Goal: Task Accomplishment & Management: Use online tool/utility

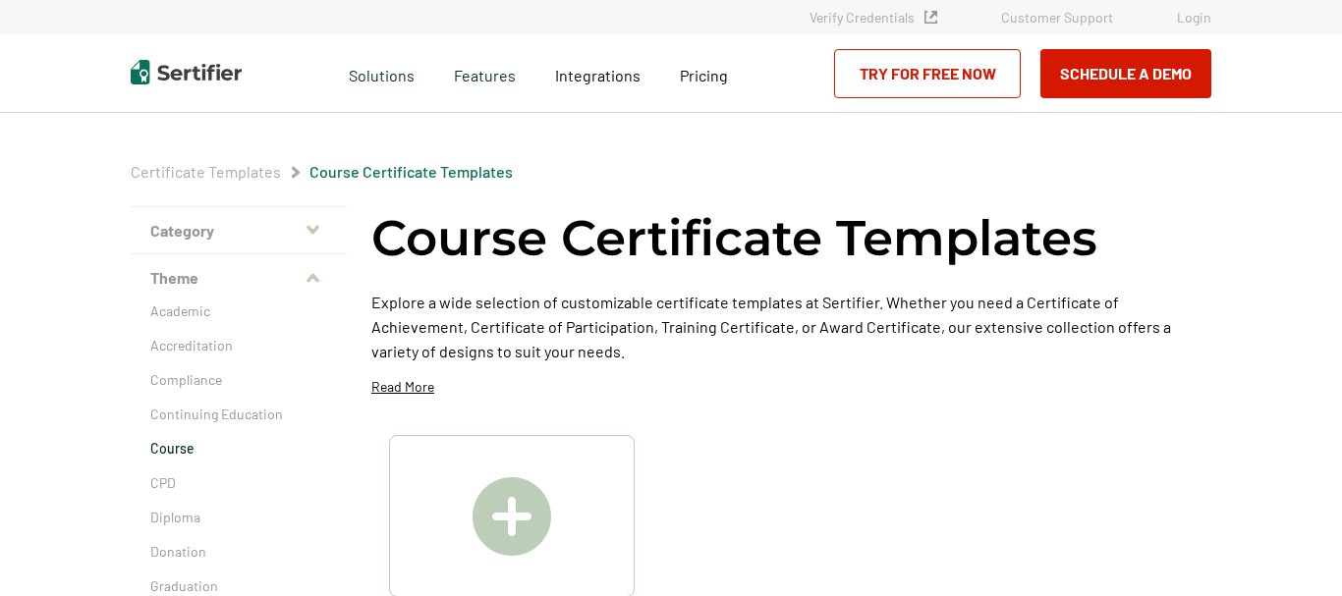
click at [1189, 22] on link "Login" at bounding box center [1194, 17] width 34 height 17
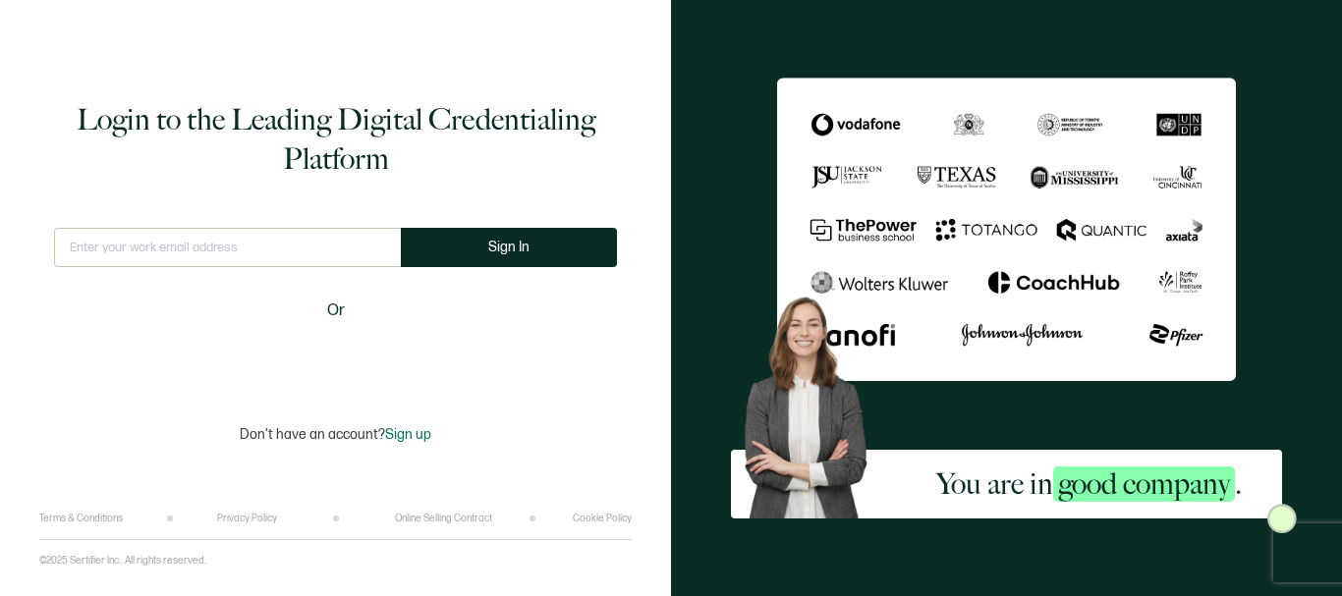
click at [189, 244] on input "text" at bounding box center [227, 247] width 347 height 39
type input "[EMAIL_ADDRESS],com"
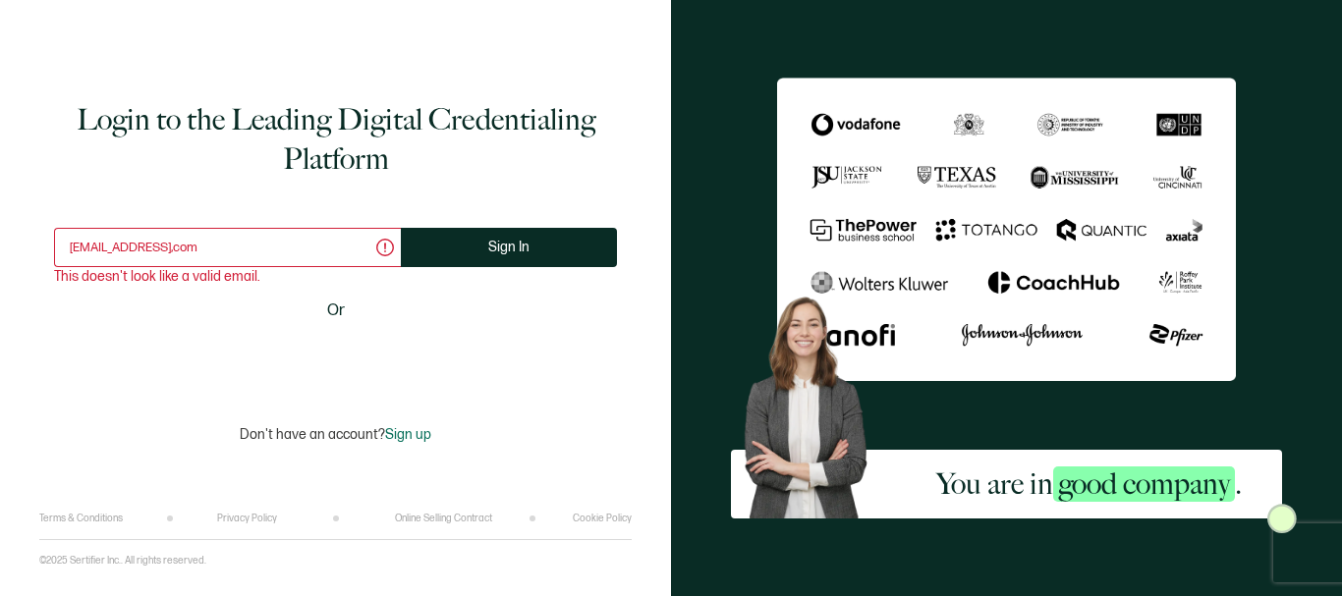
click at [185, 251] on input "[EMAIL_ADDRESS],com" at bounding box center [227, 247] width 347 height 39
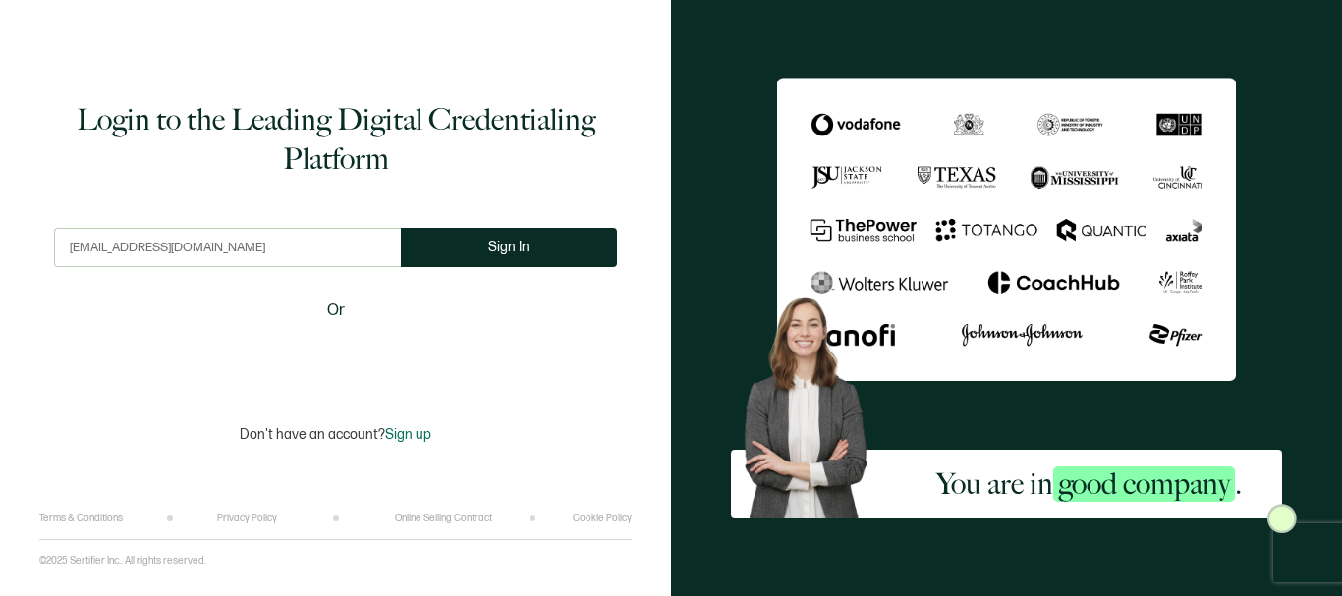
type input "[EMAIL_ADDRESS][DOMAIN_NAME]"
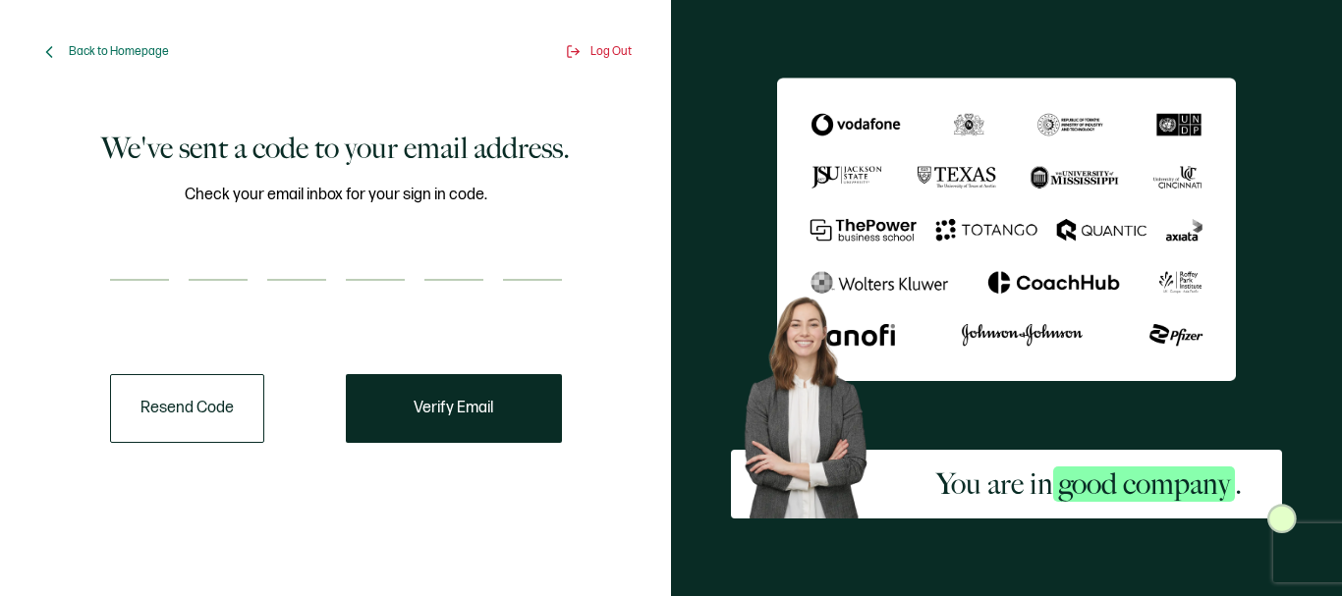
click at [163, 255] on input "number" at bounding box center [139, 261] width 59 height 39
type input "2"
type input "1"
type input "7"
type input "0"
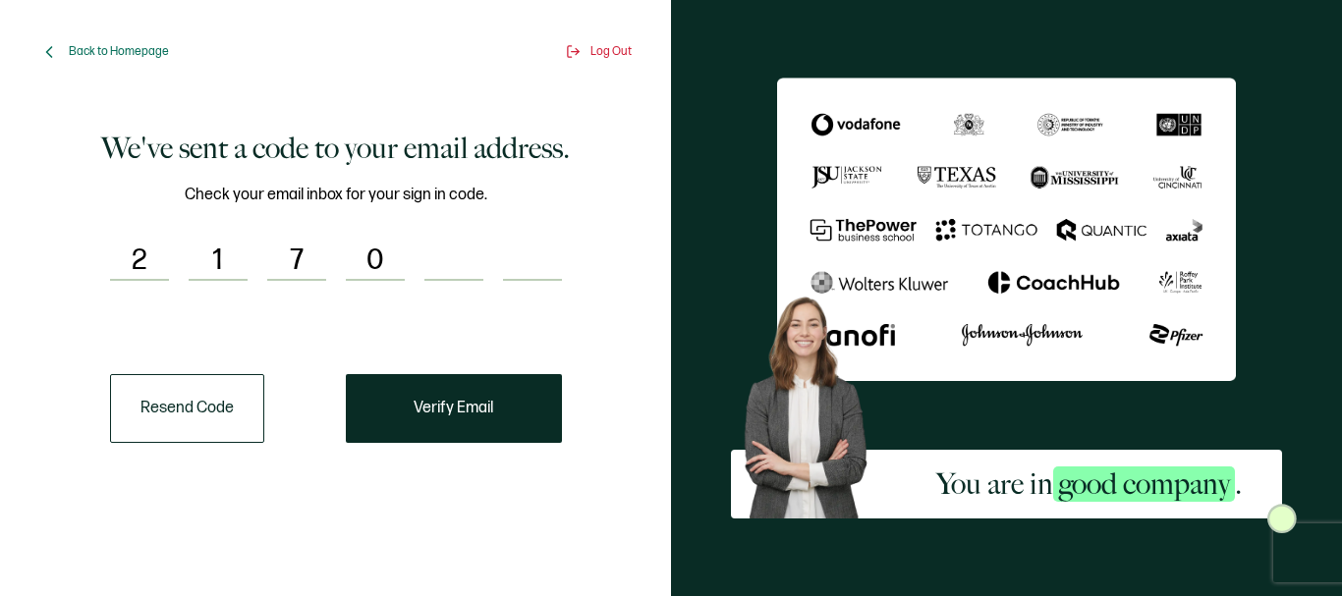
type input "7"
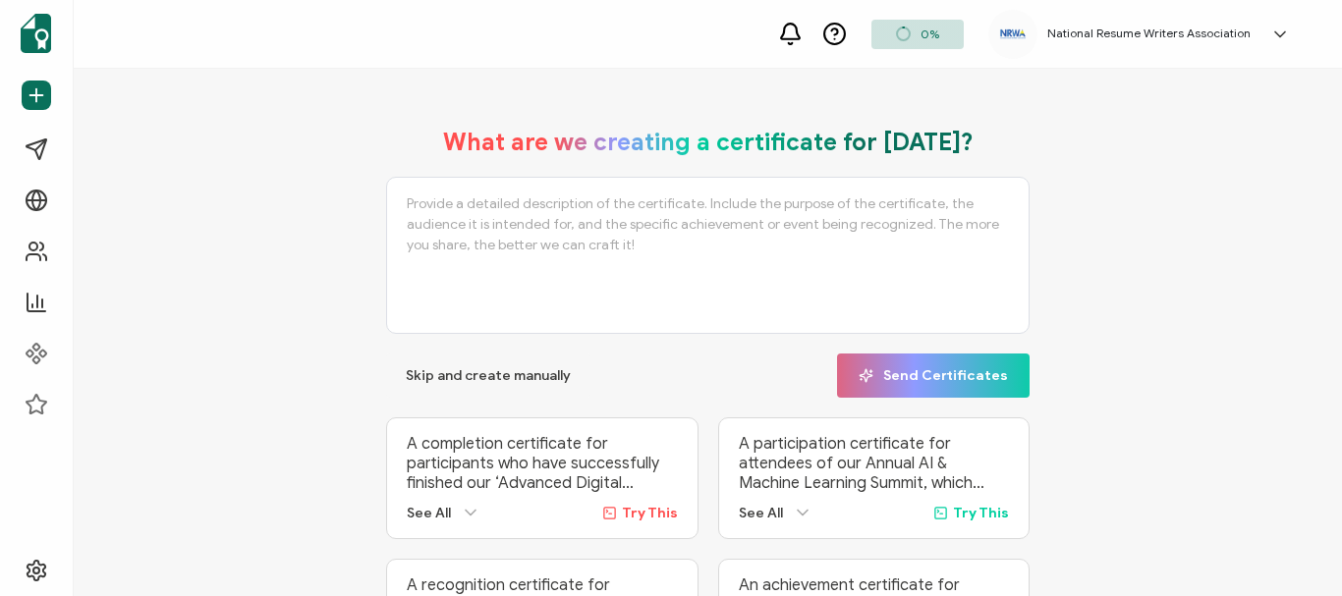
click at [412, 395] on button "Skip and create manually" at bounding box center [488, 376] width 204 height 44
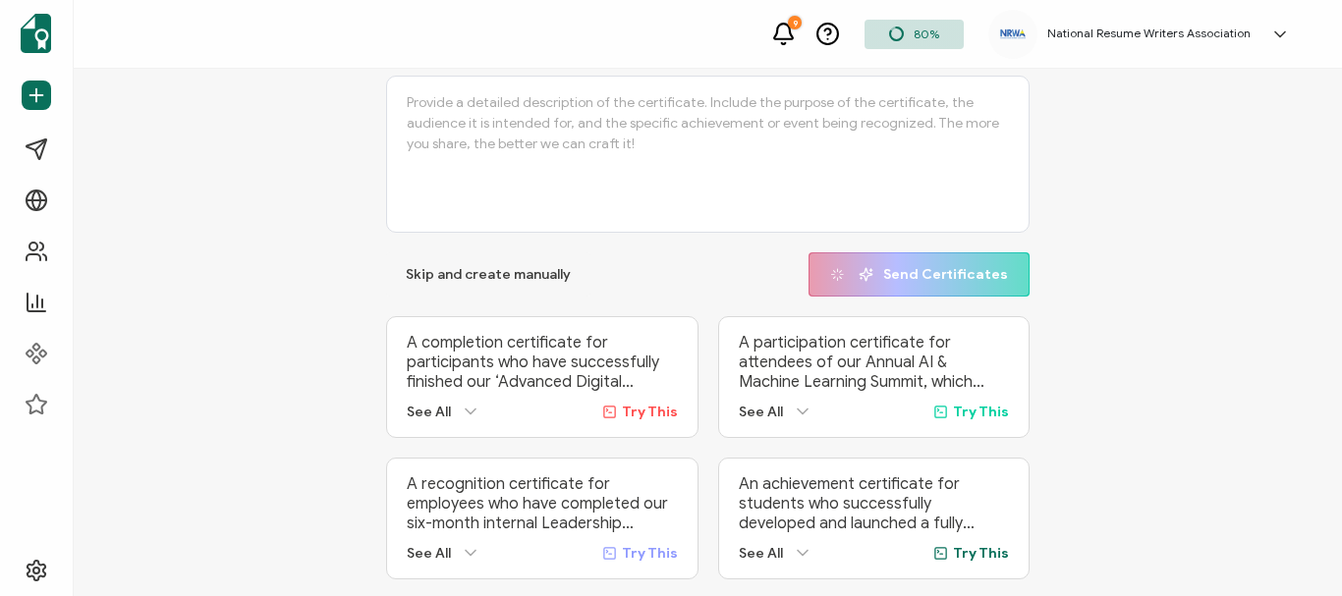
scroll to position [143, 0]
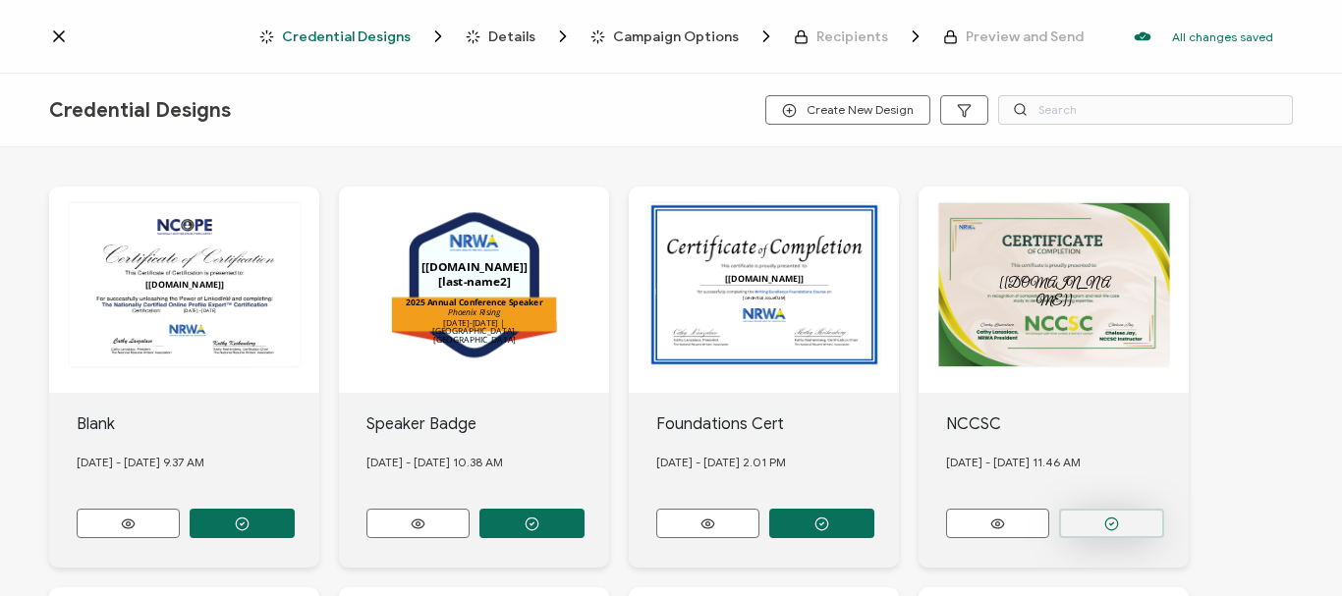
click at [1105, 520] on circle "button" at bounding box center [1111, 524] width 13 height 13
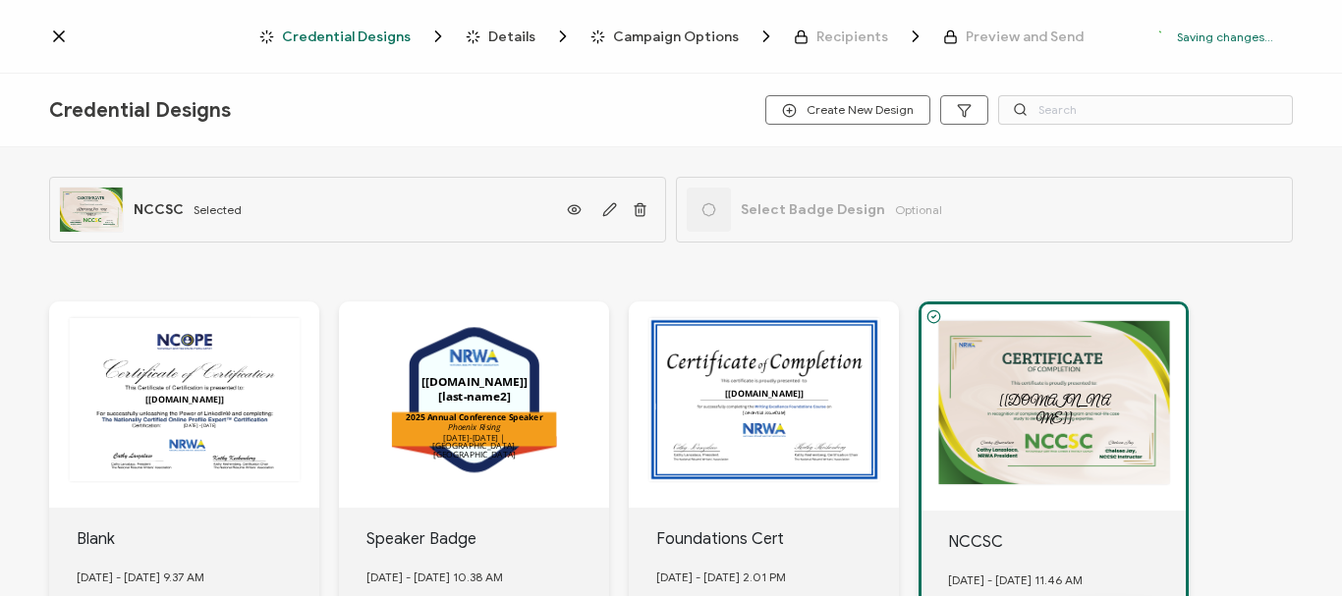
scroll to position [141, 0]
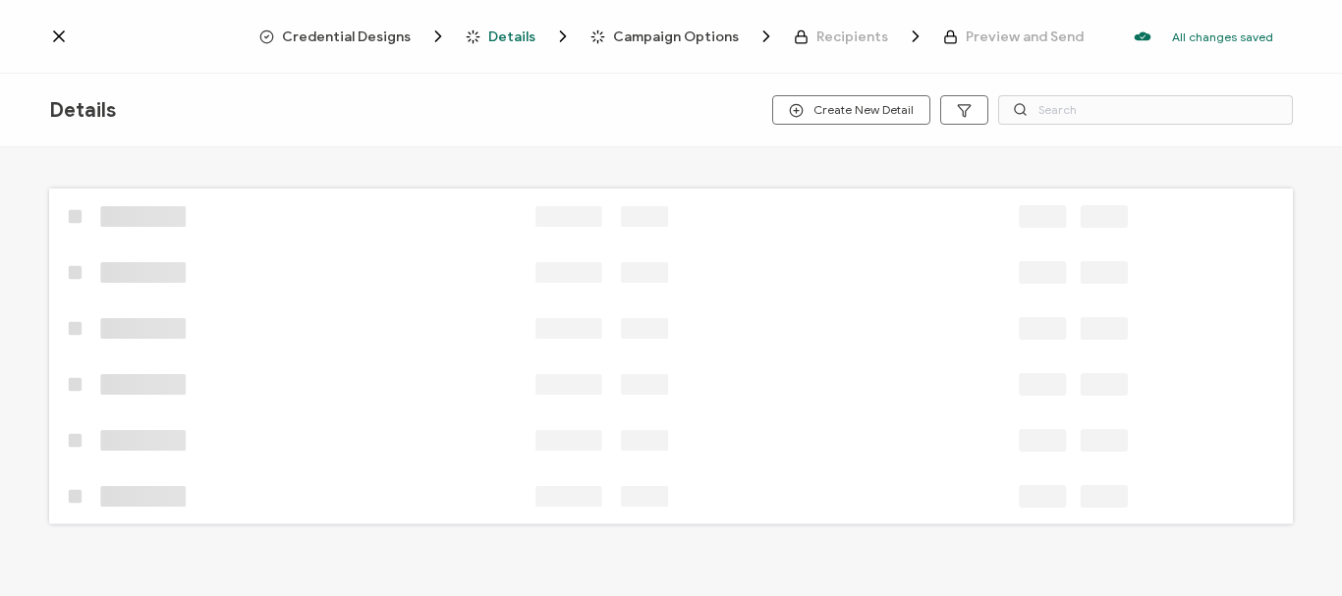
scroll to position [10, 0]
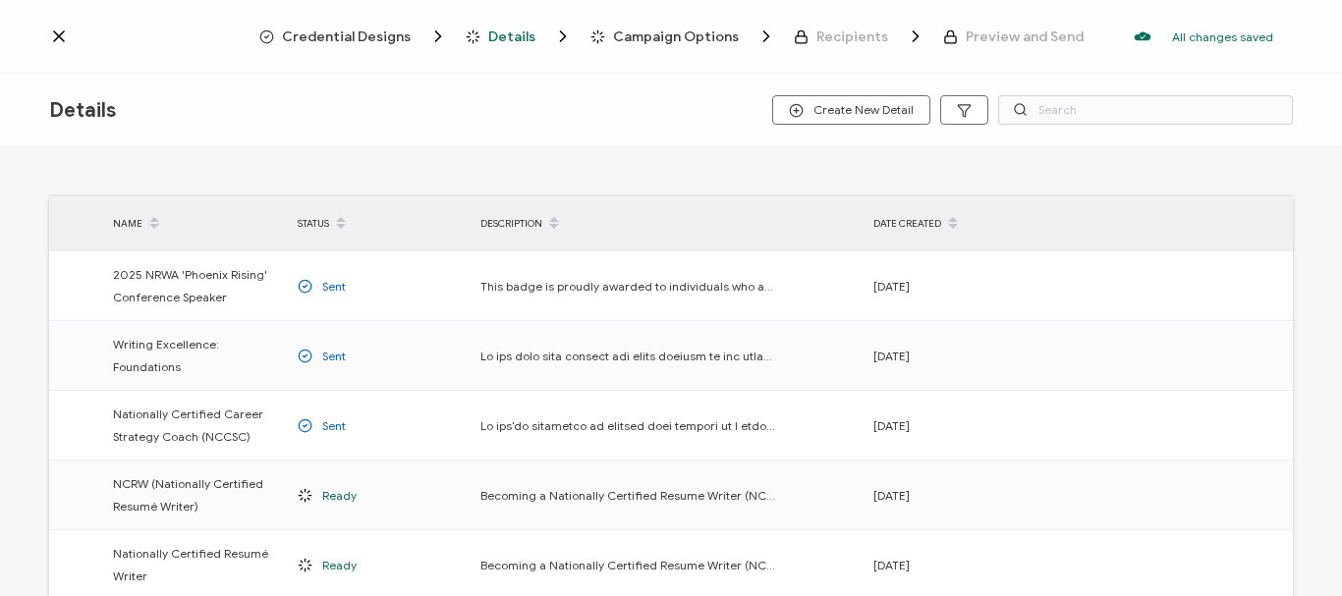
click at [55, 33] on icon at bounding box center [59, 36] width 10 height 10
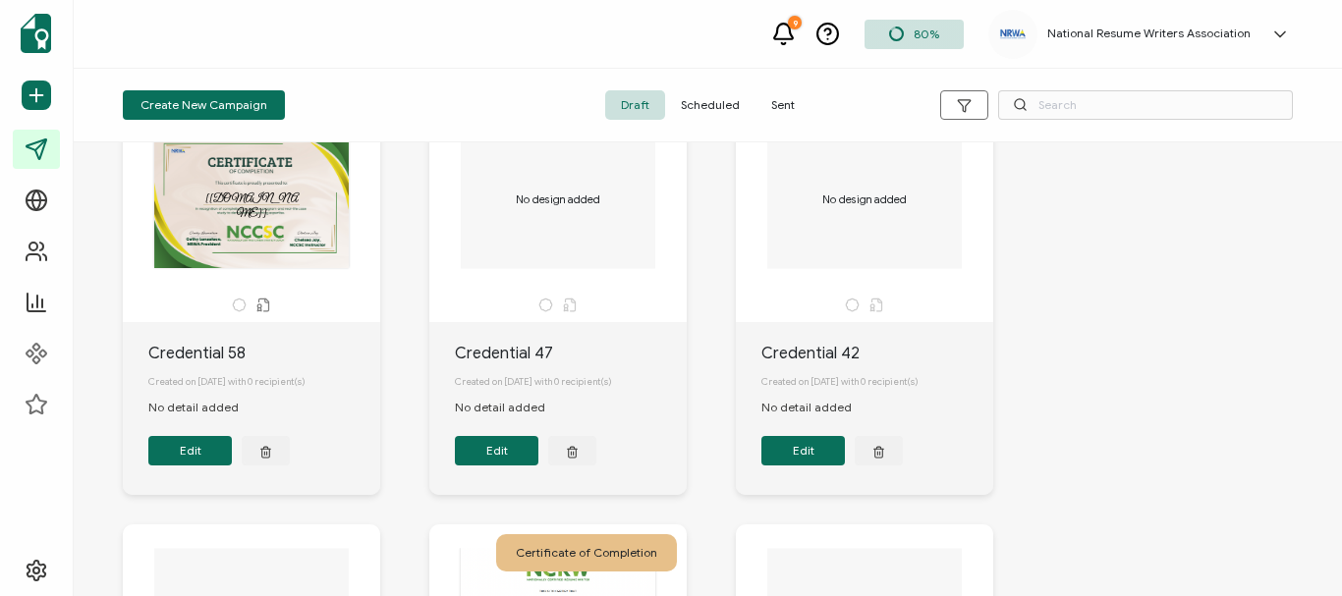
scroll to position [60, 0]
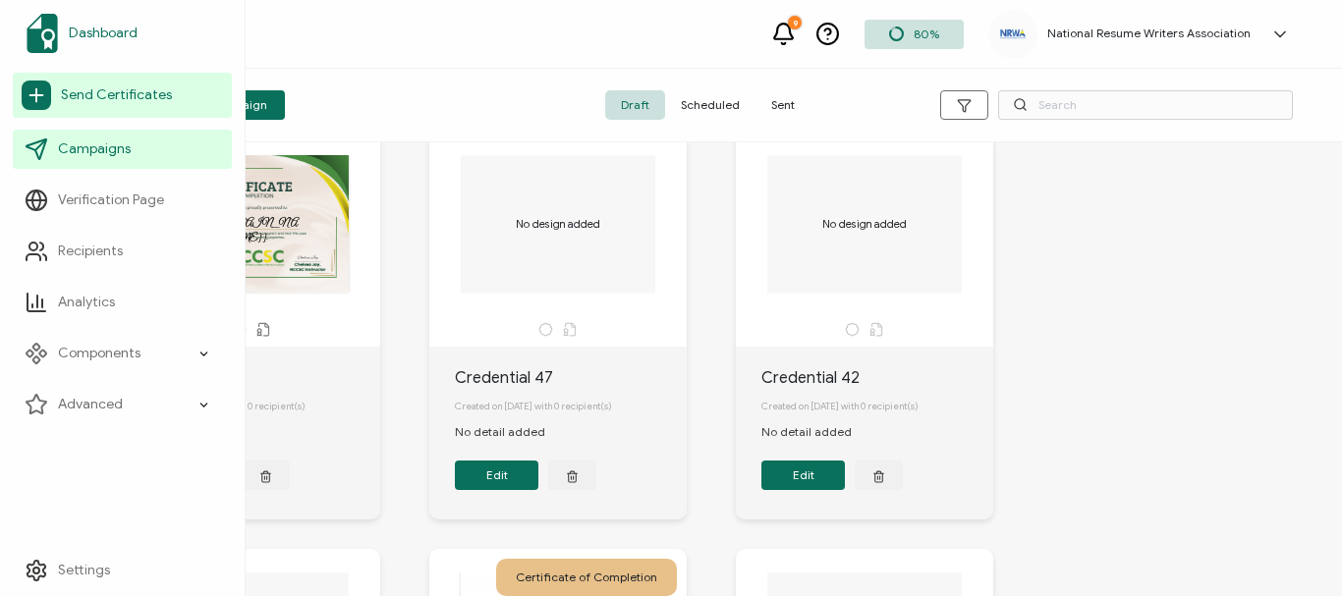
click at [83, 37] on span "Dashboard" at bounding box center [103, 34] width 69 height 20
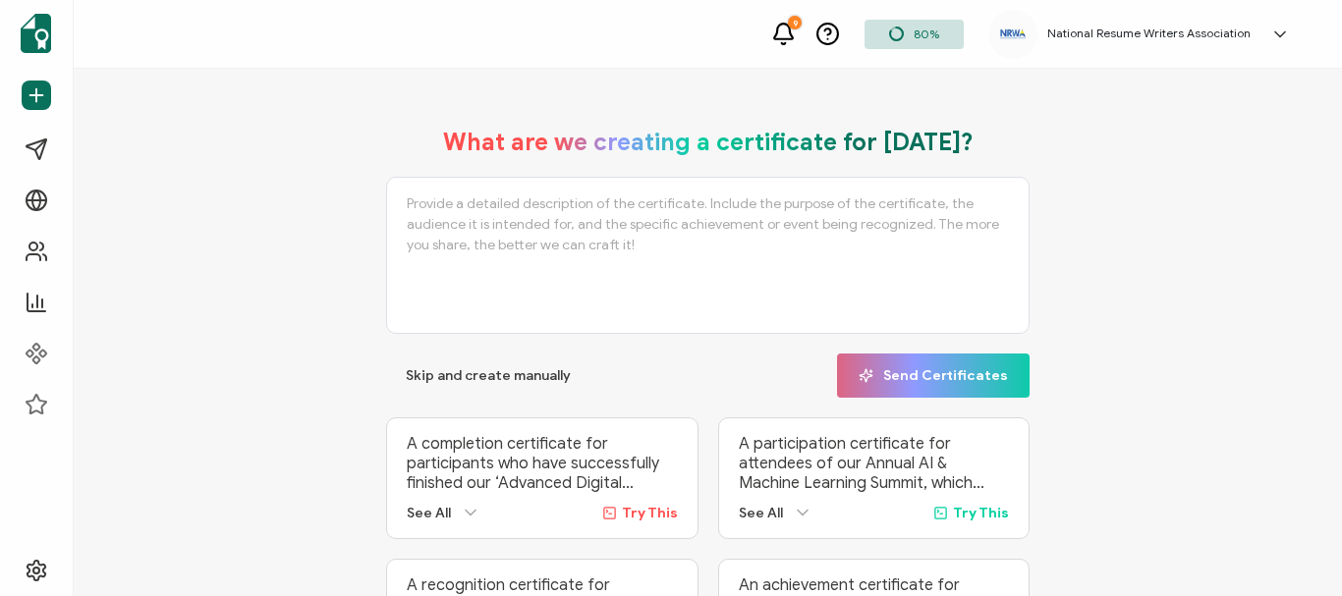
scroll to position [143, 0]
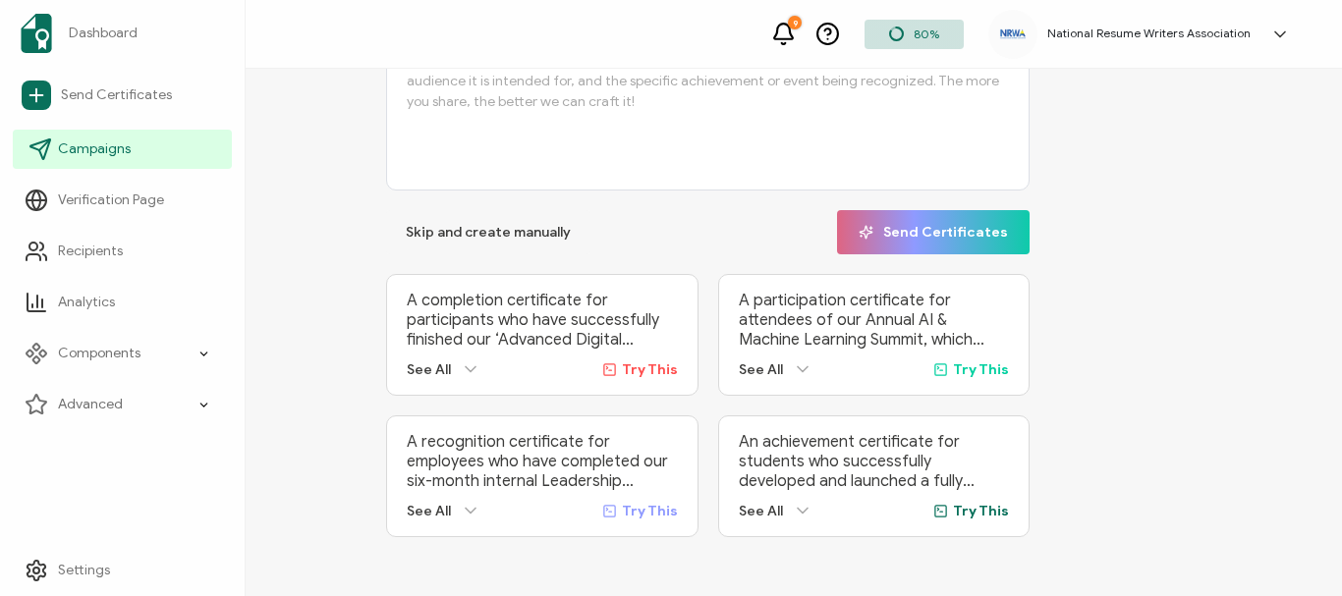
click at [65, 141] on span "Campaigns" at bounding box center [94, 149] width 73 height 20
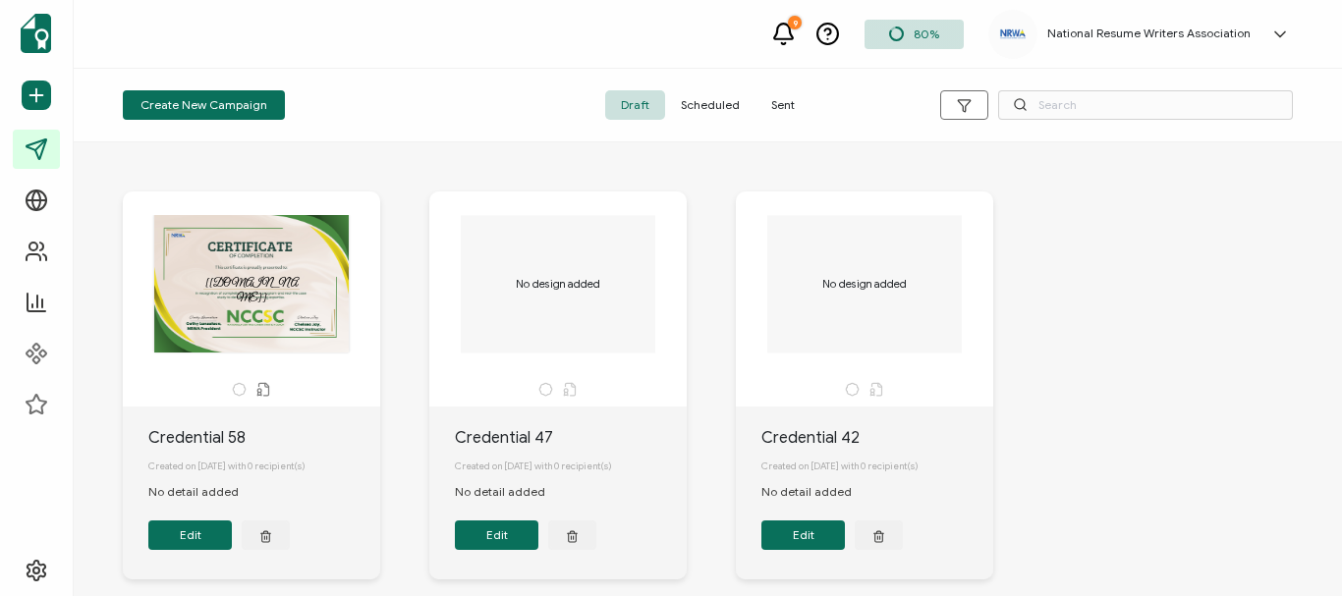
click at [284, 280] on div "The recipient’s full name, which will be automatically filled based on the info…" at bounding box center [251, 284] width 206 height 138
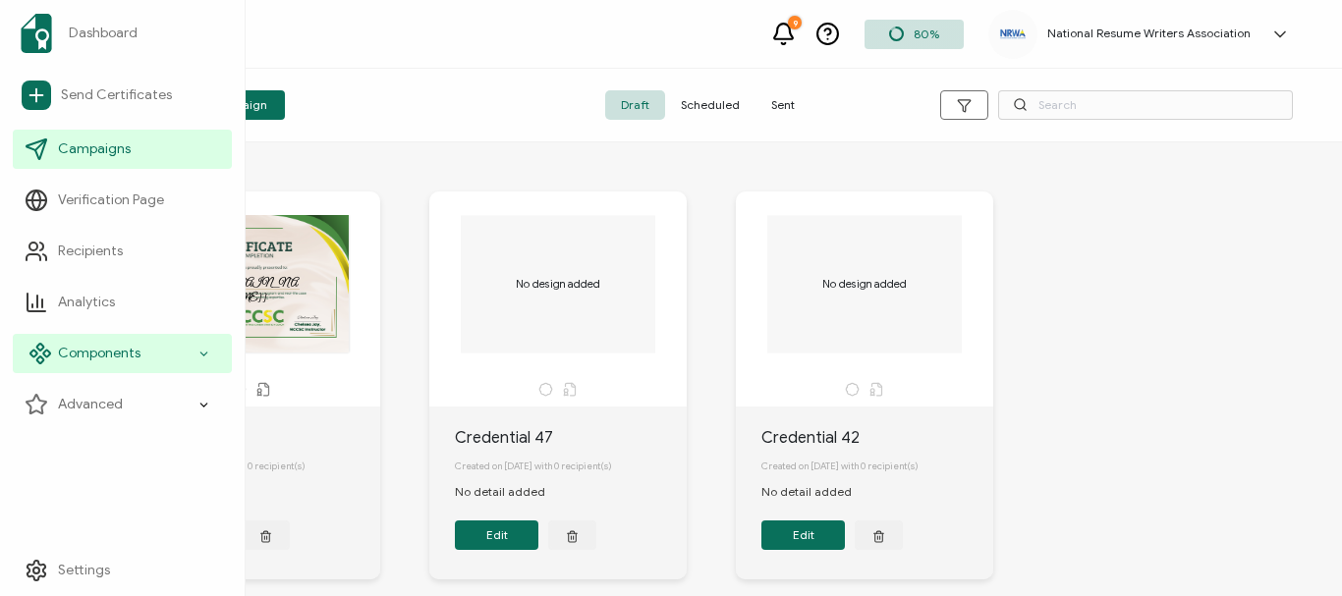
click at [194, 354] on div "Components" at bounding box center [122, 353] width 219 height 39
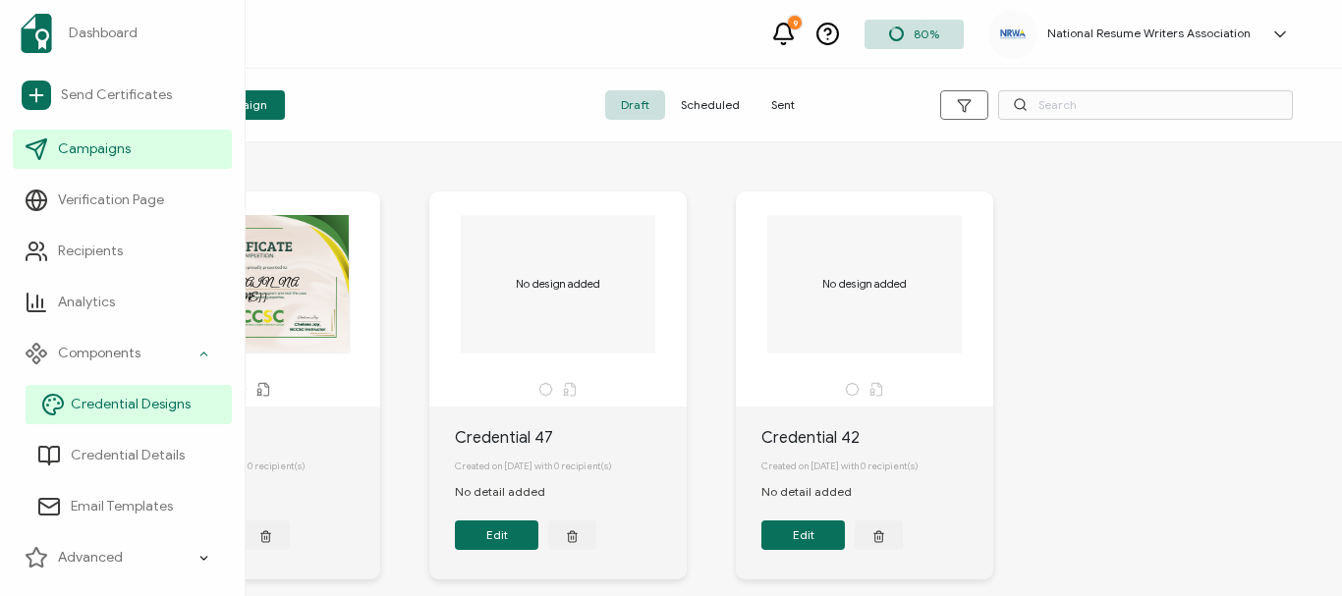
click at [115, 408] on span "Credential Designs" at bounding box center [131, 405] width 120 height 20
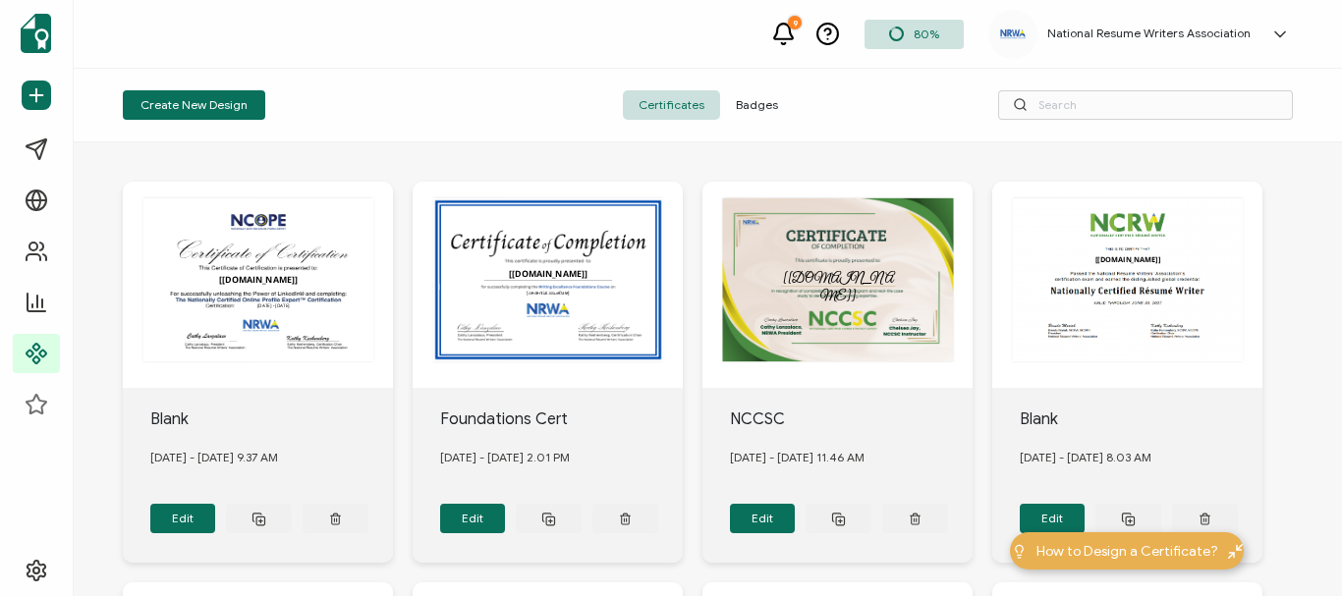
click at [854, 305] on div "The recipient’s full name, which will be automatically filled based on the info…" at bounding box center [837, 285] width 270 height 206
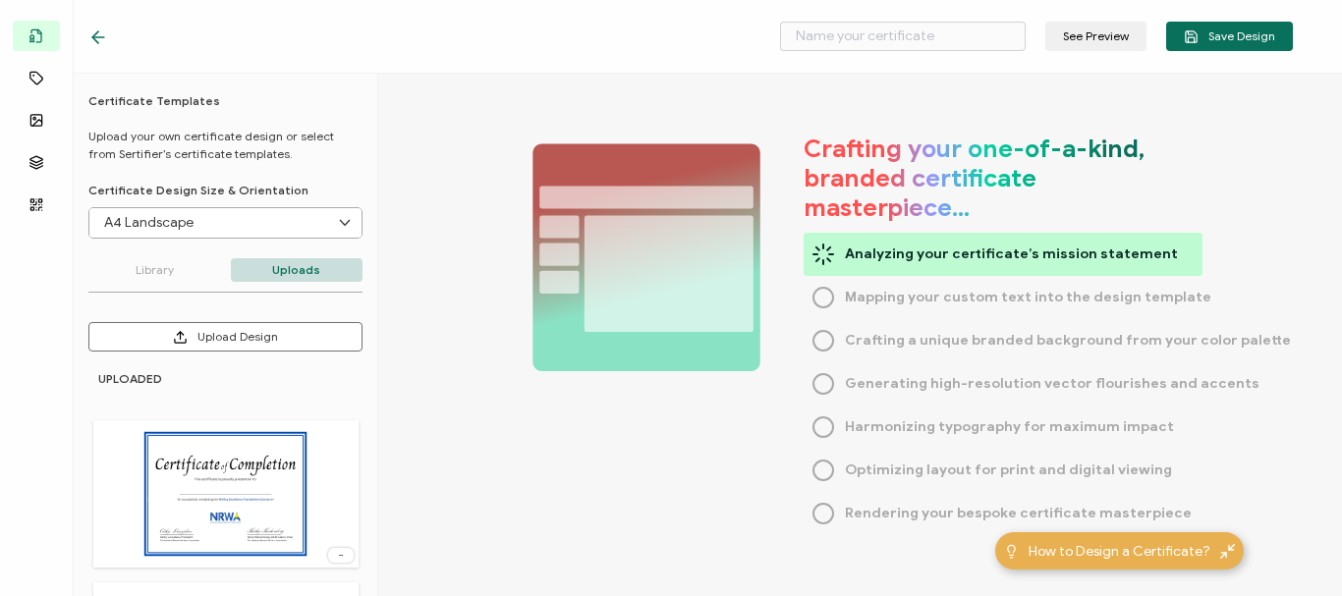
type input "NCCSC"
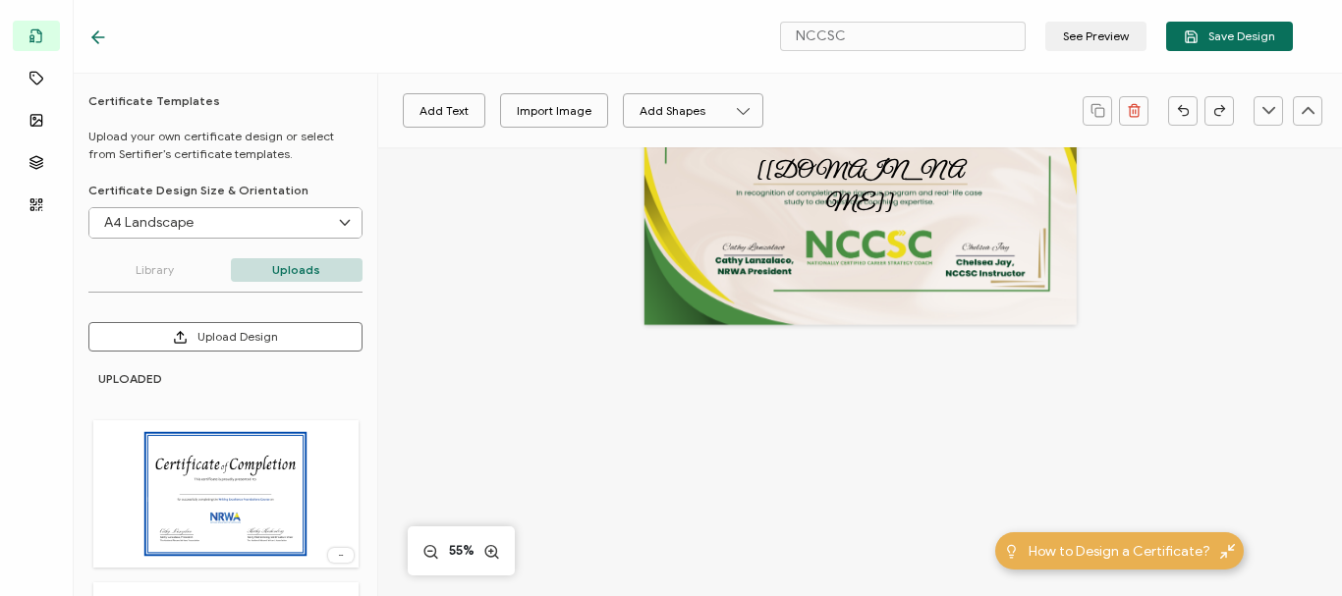
scroll to position [313, 0]
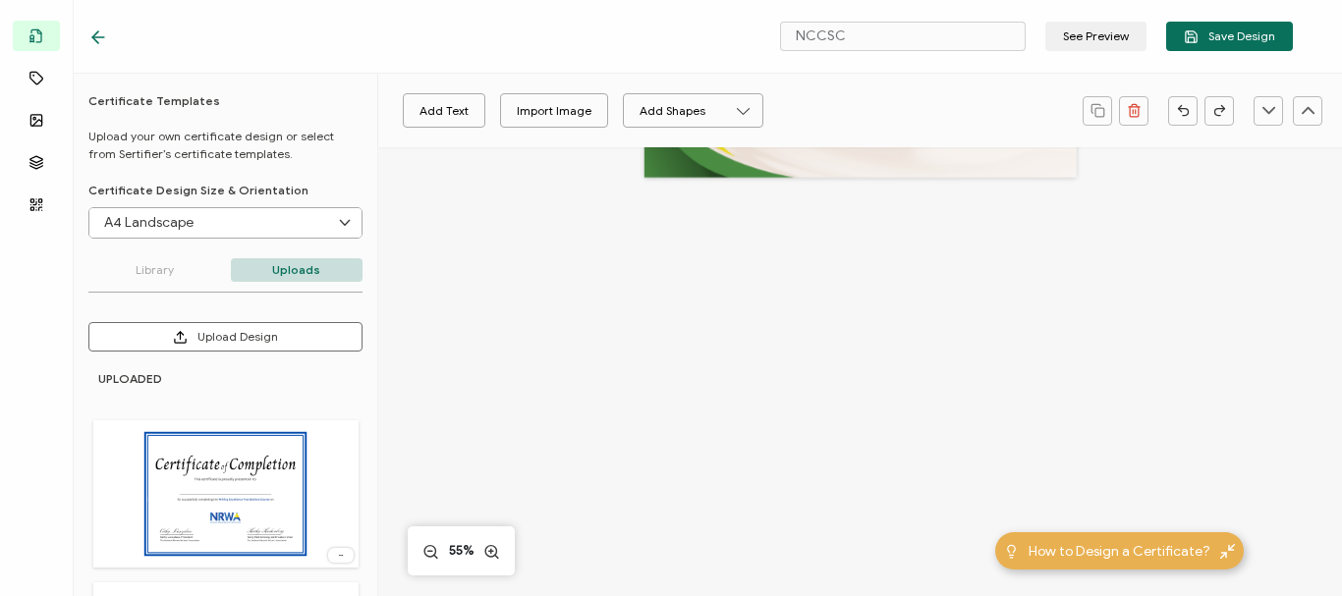
click at [99, 39] on icon at bounding box center [98, 38] width 20 height 20
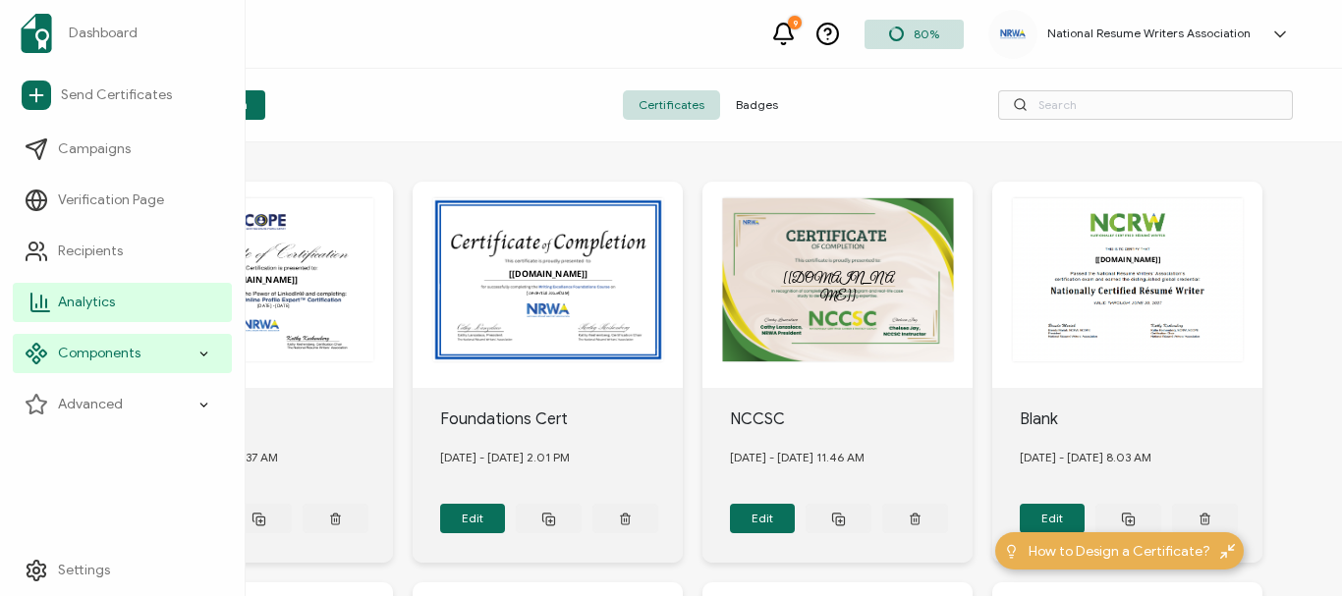
click at [100, 307] on span "Analytics" at bounding box center [86, 303] width 57 height 20
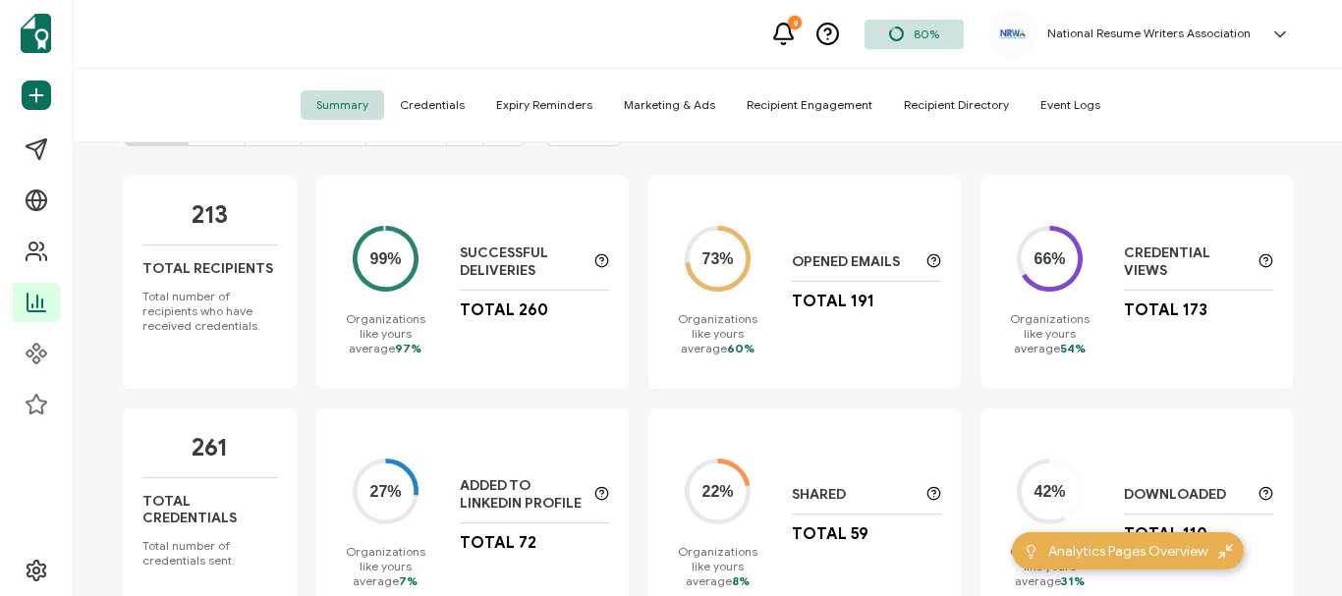
scroll to position [196, 0]
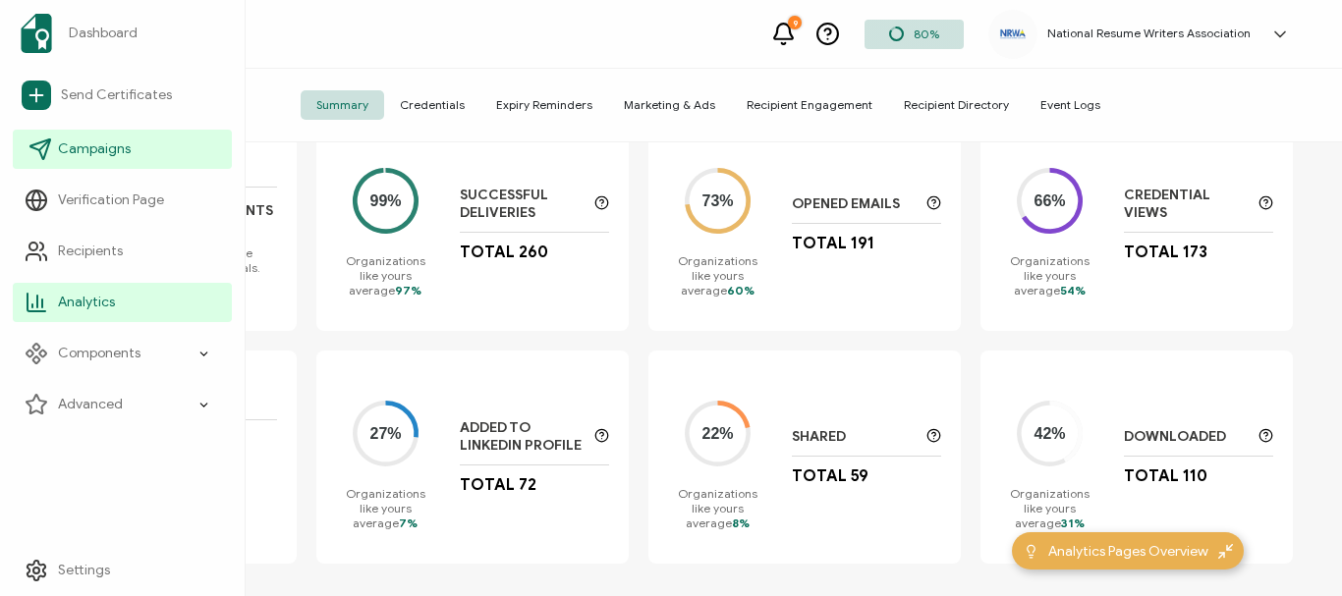
click at [73, 155] on span "Campaigns" at bounding box center [94, 149] width 73 height 20
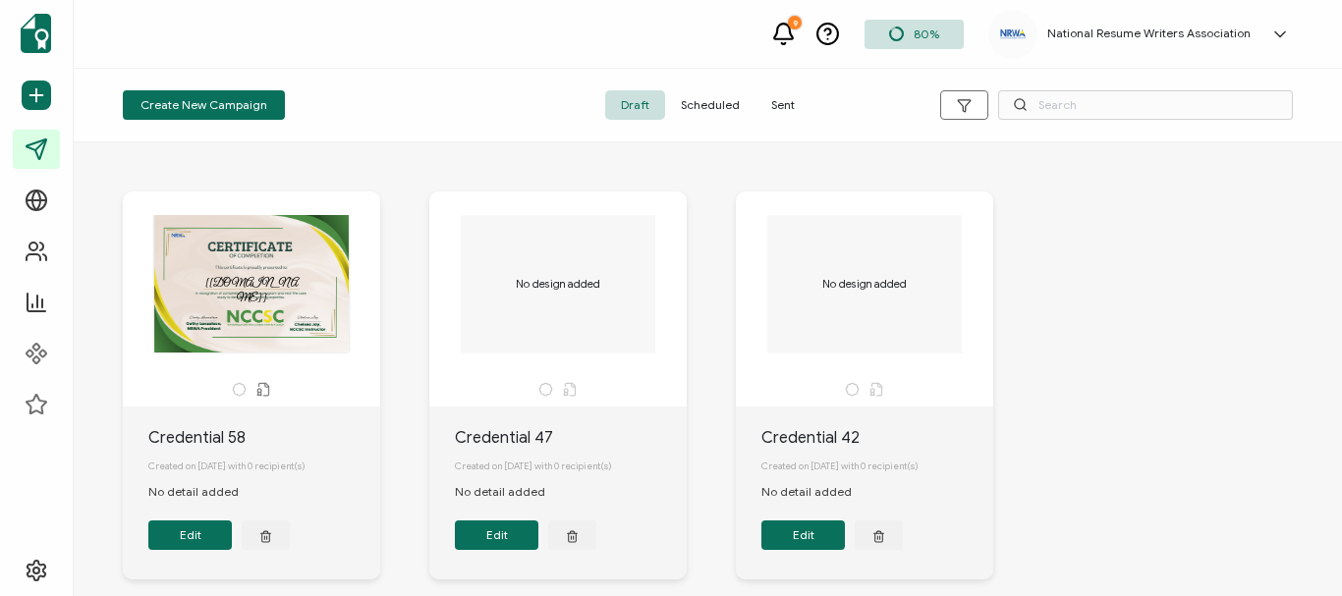
click at [793, 111] on span "Sent" at bounding box center [782, 104] width 55 height 29
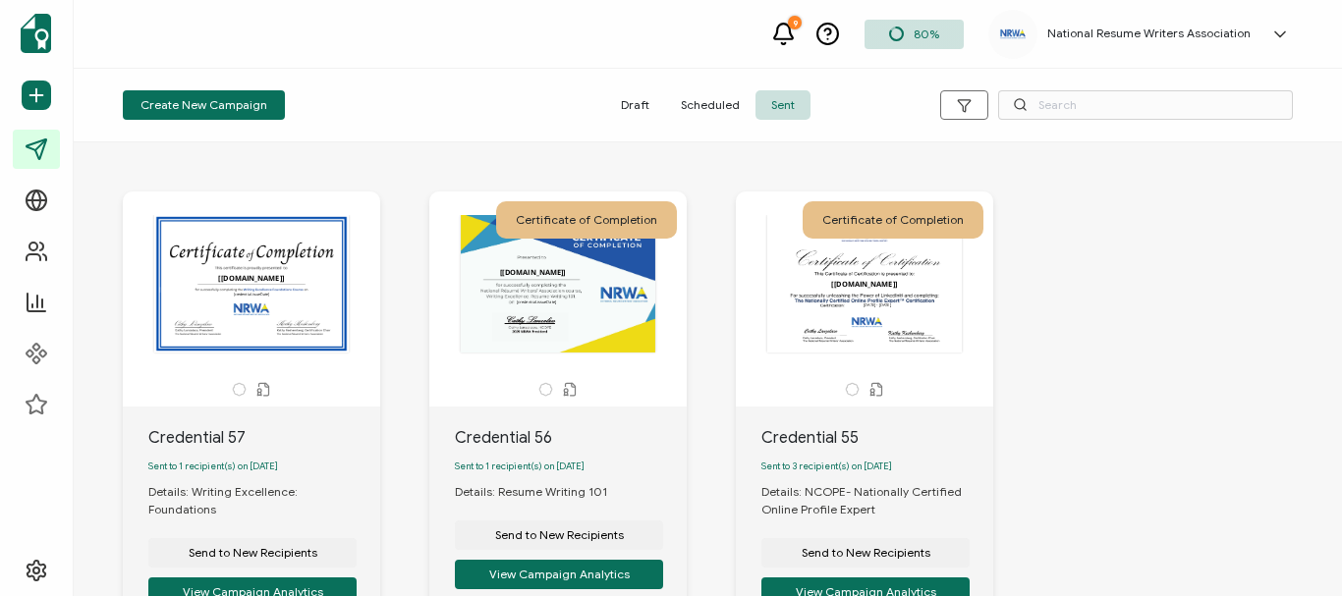
click at [1115, 38] on h5 "National Resume Writers Association" at bounding box center [1148, 34] width 203 height 14
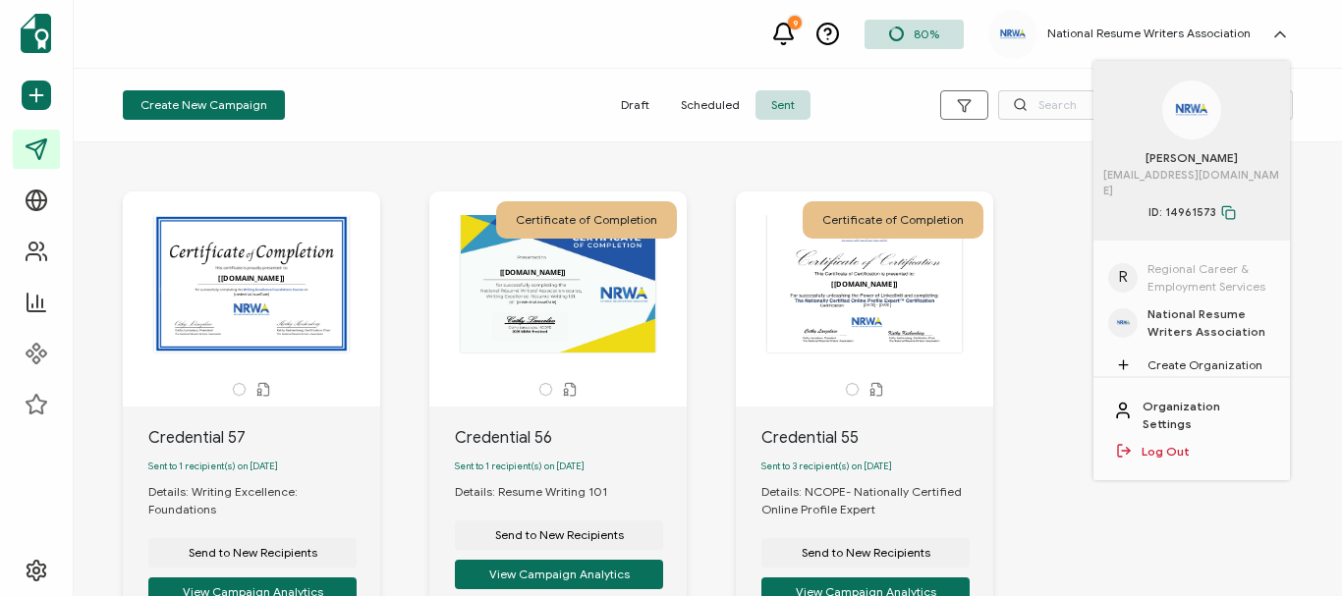
click at [1227, 305] on span "National Resume Writers Association" at bounding box center [1211, 322] width 128 height 35
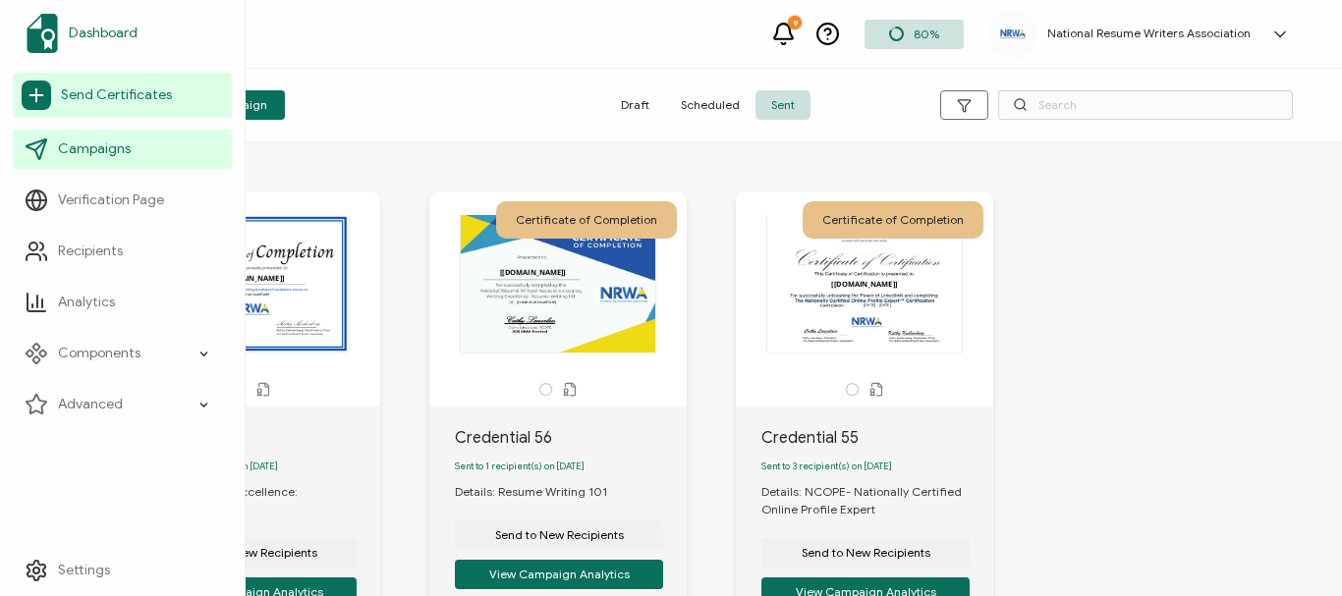
click at [98, 34] on span "Dashboard" at bounding box center [103, 34] width 69 height 20
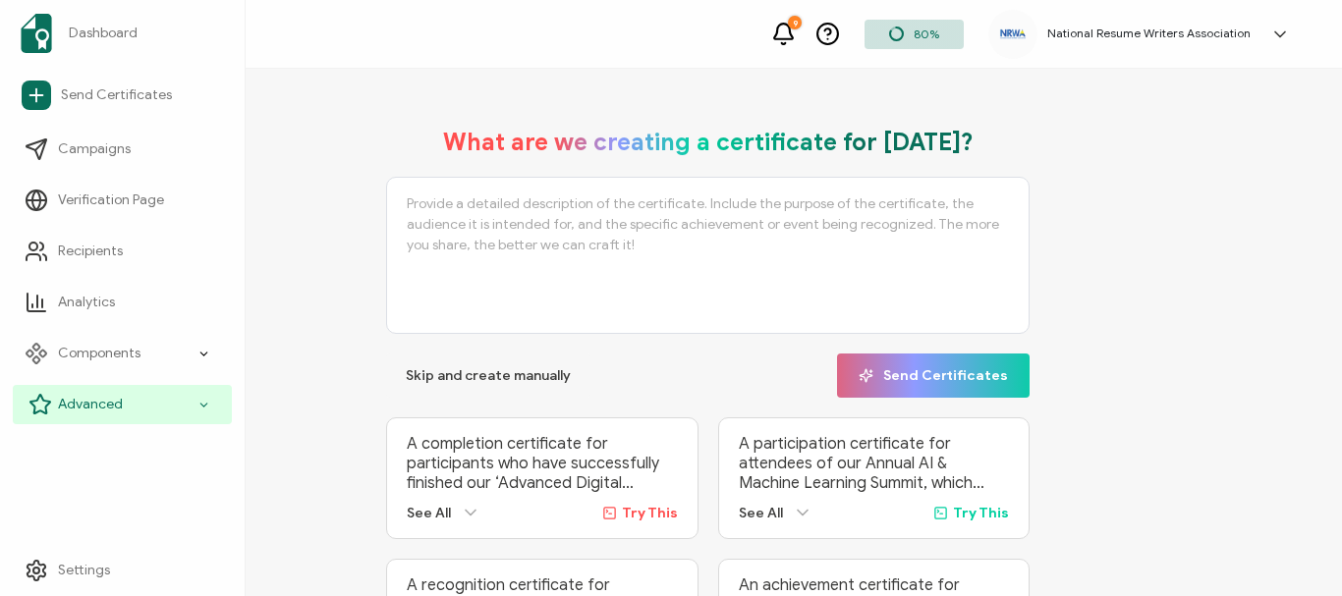
click at [206, 404] on icon at bounding box center [203, 404] width 7 height 3
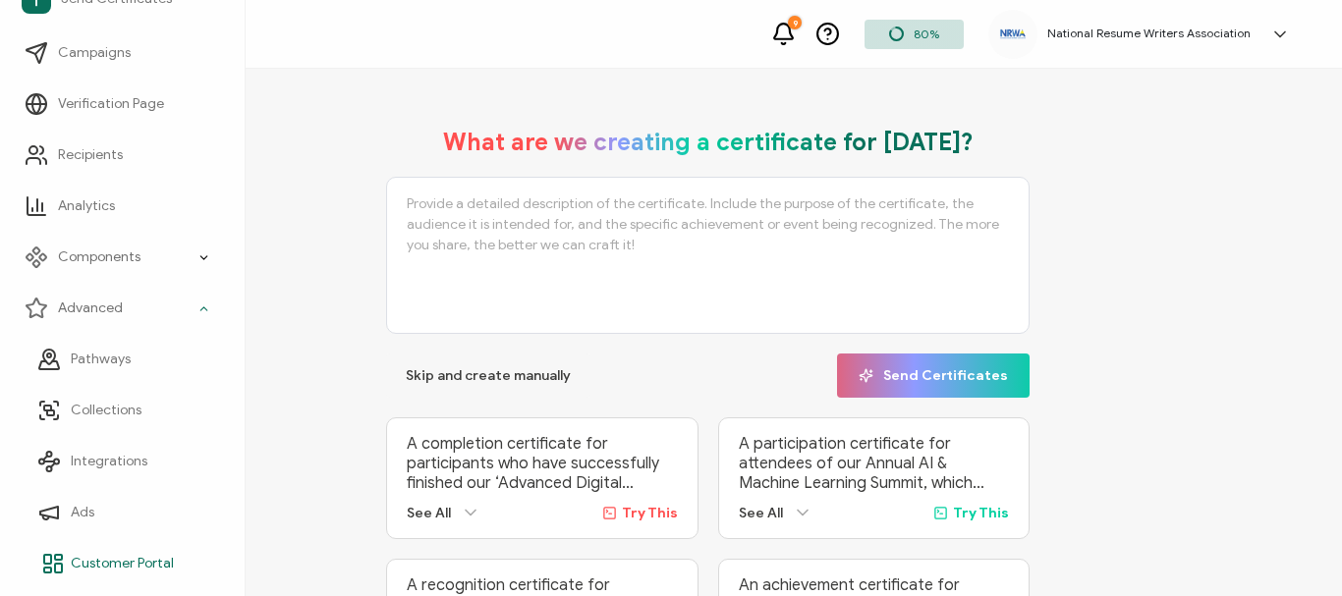
scroll to position [140, 0]
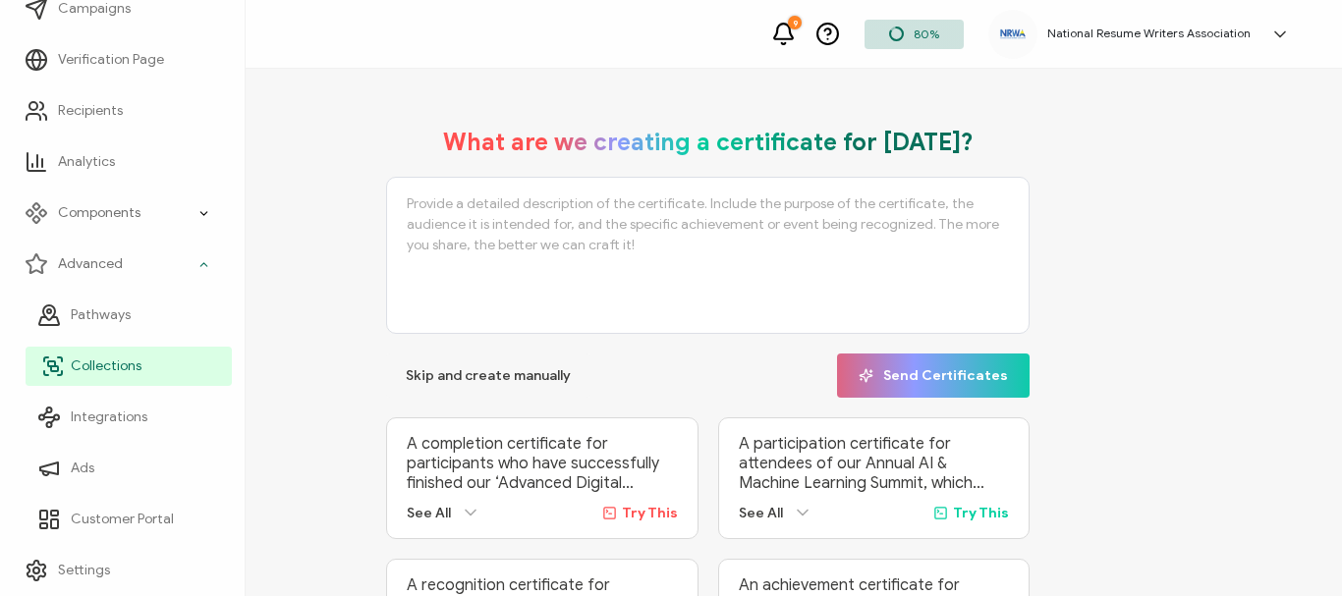
click at [118, 376] on link "Collections" at bounding box center [129, 366] width 206 height 39
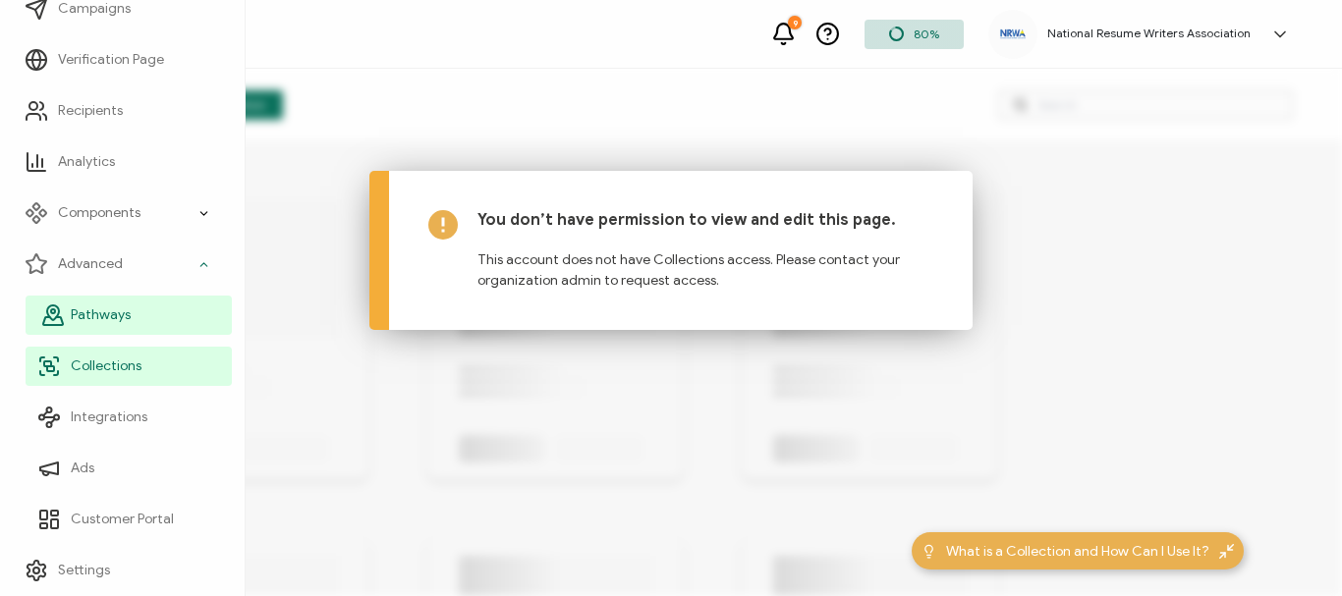
click at [84, 318] on span "Pathways" at bounding box center [101, 315] width 60 height 20
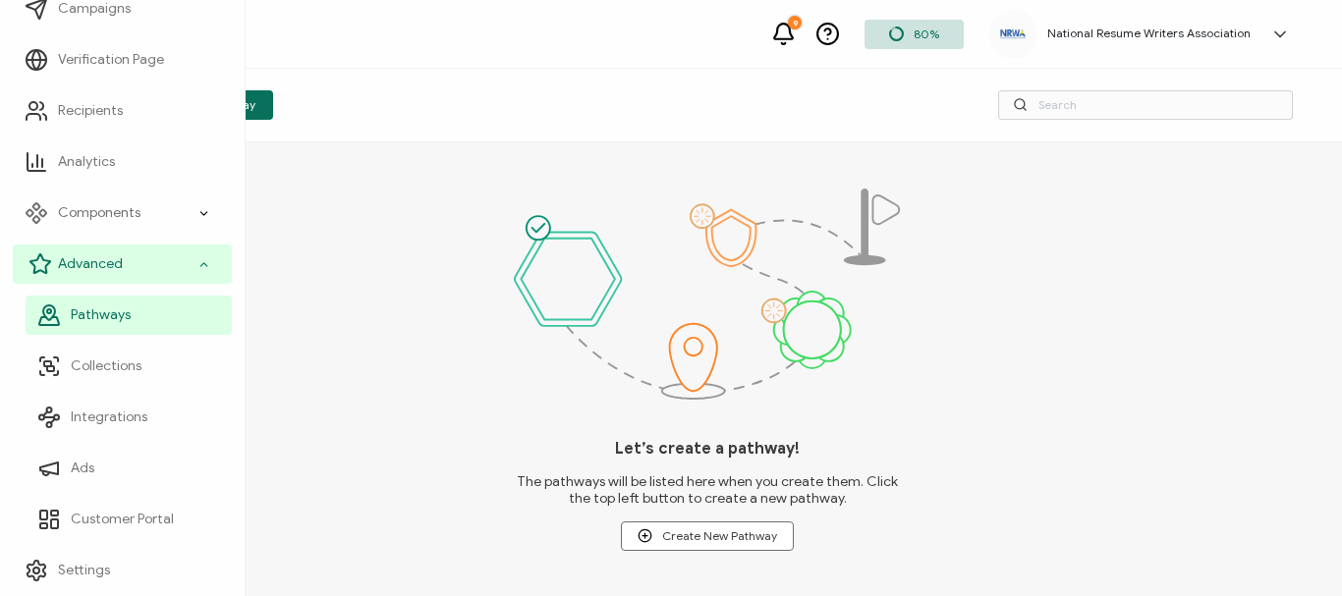
click at [74, 271] on span "Advanced" at bounding box center [90, 264] width 65 height 20
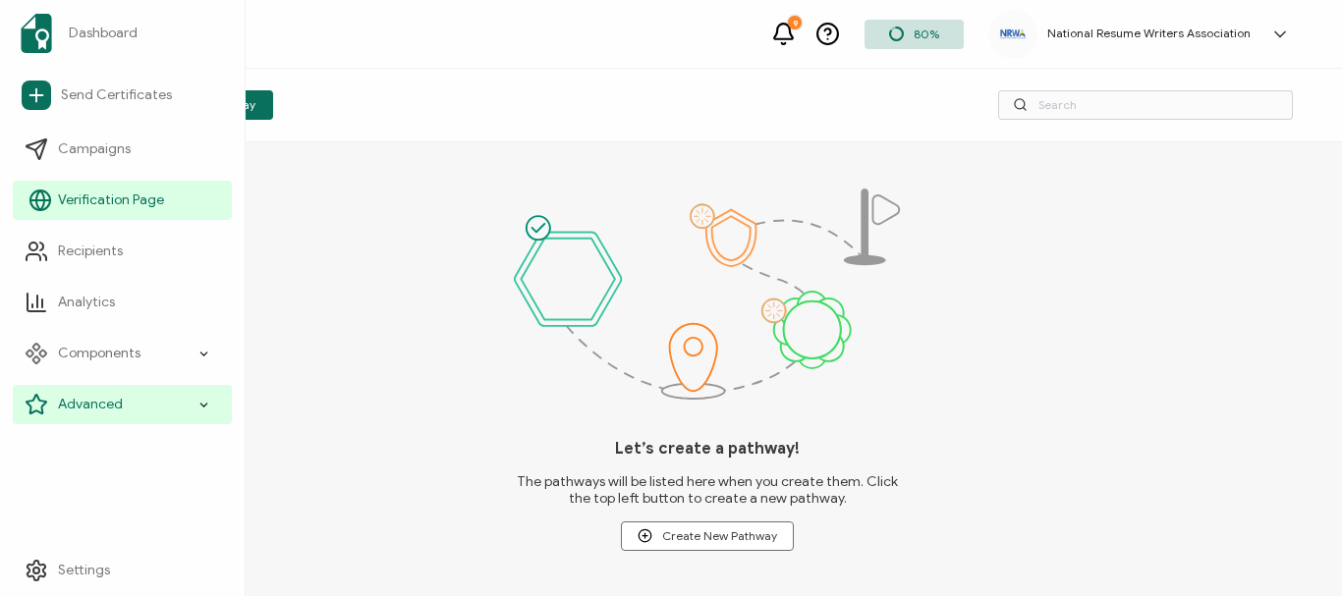
click at [79, 206] on span "Verification Page" at bounding box center [111, 201] width 106 height 20
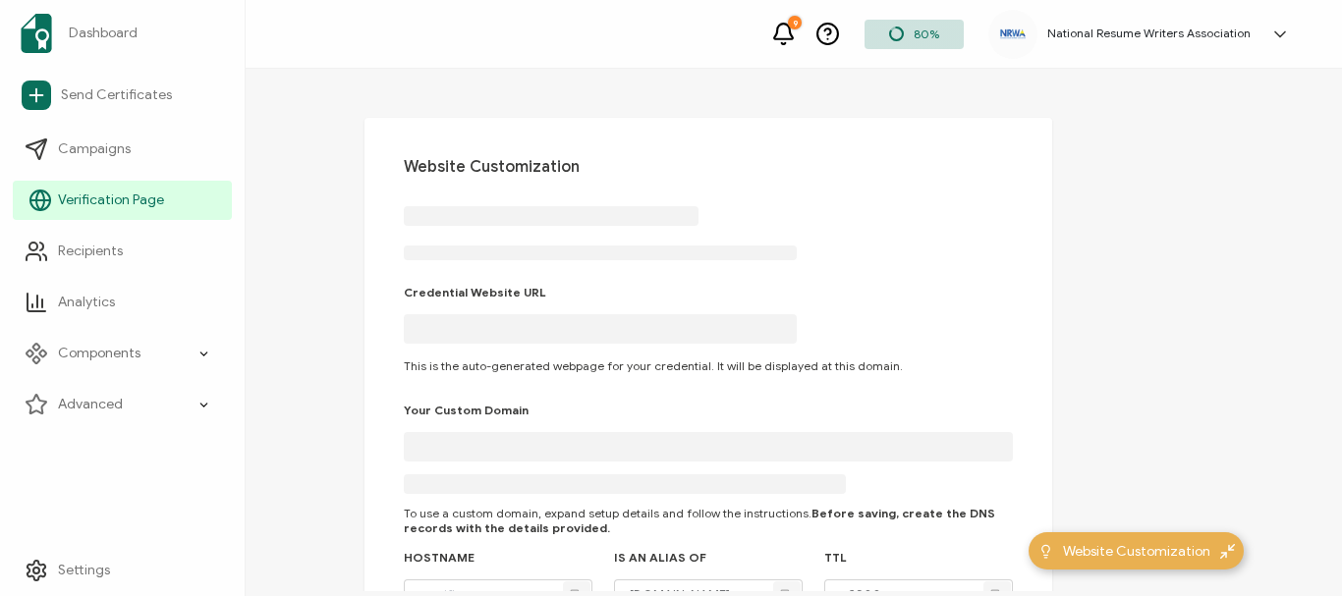
type input "[DOMAIN_NAME]"
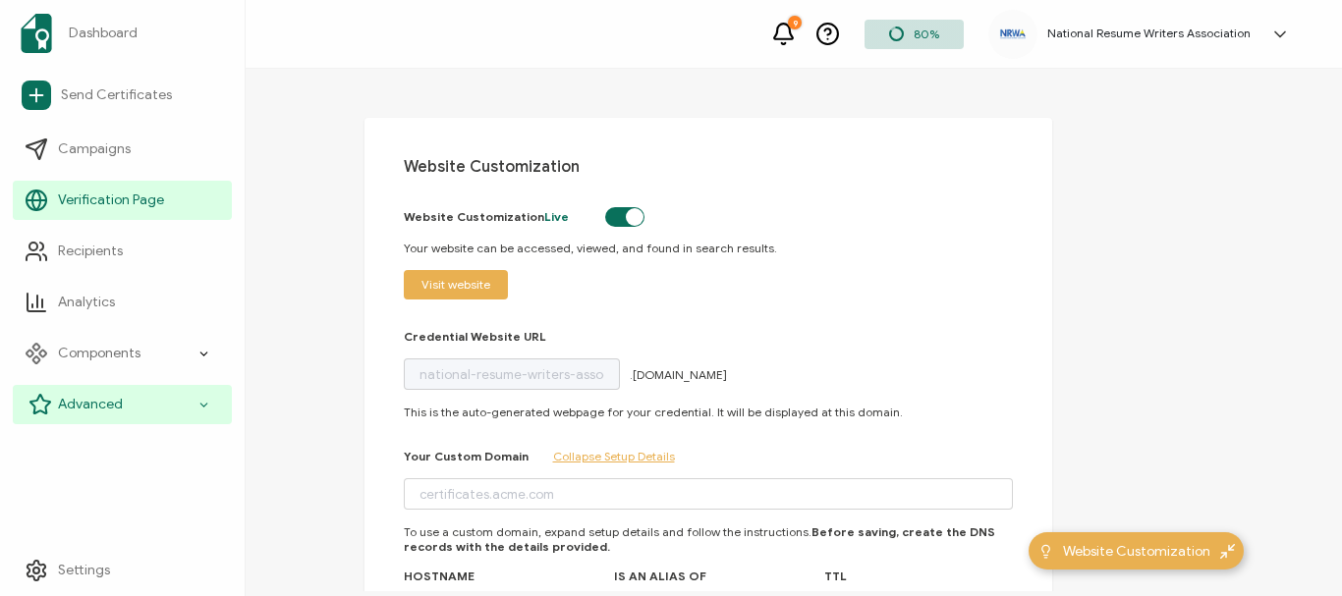
click at [200, 407] on icon at bounding box center [203, 405] width 13 height 23
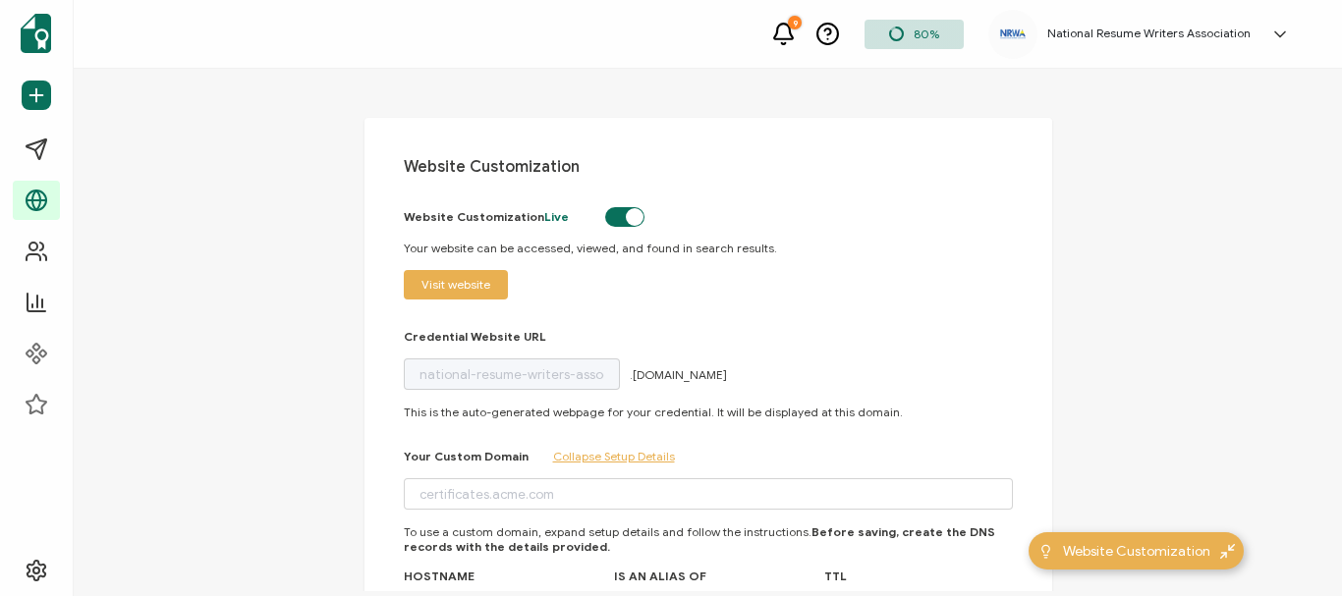
click at [436, 44] on div "9 80% National Resume Writers Association [PERSON_NAME] [EMAIL_ADDRESS][DOMAIN_…" at bounding box center [708, 34] width 1268 height 69
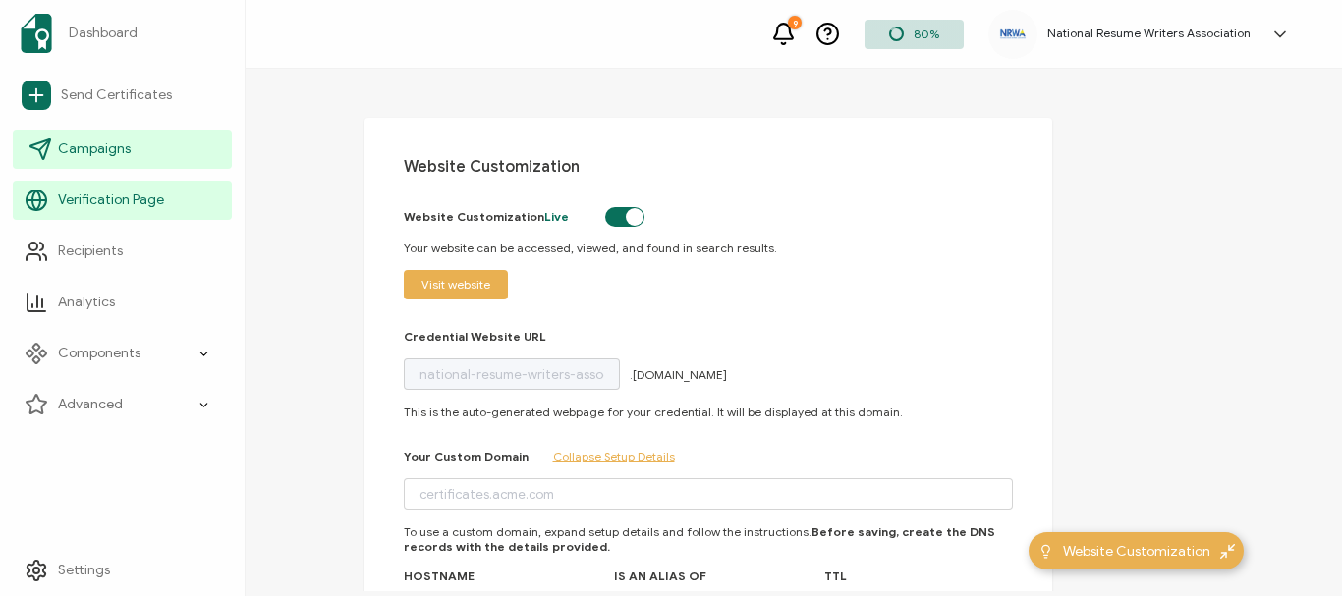
click at [82, 150] on span "Campaigns" at bounding box center [94, 149] width 73 height 20
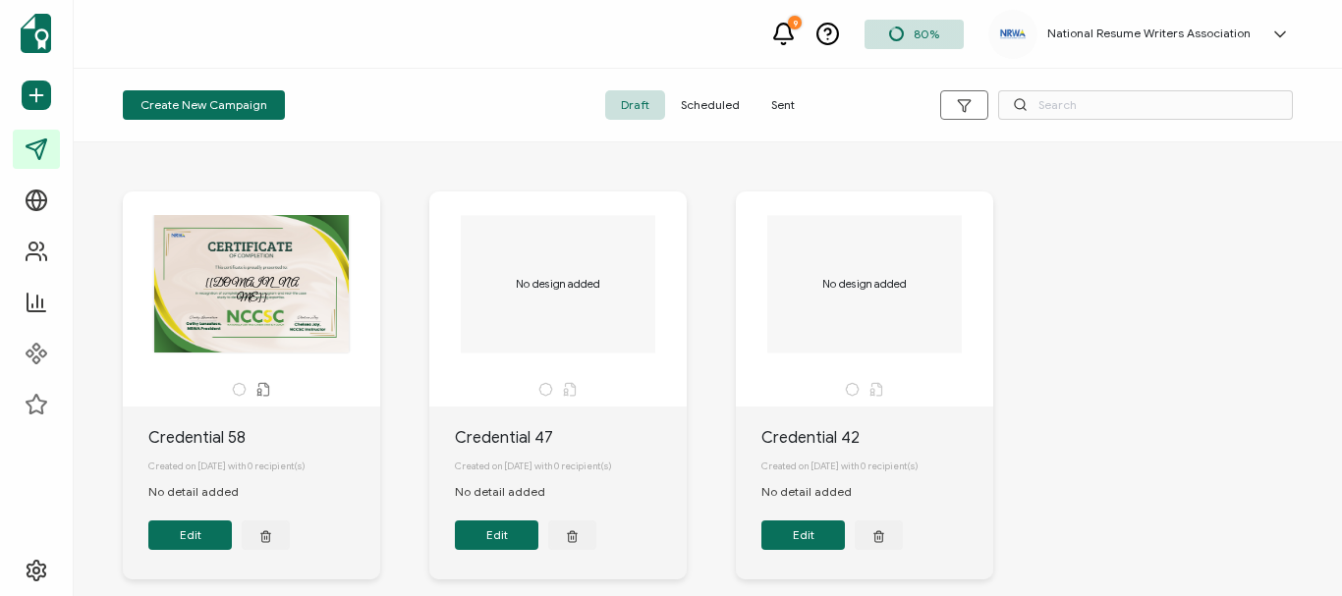
click at [257, 327] on div "The recipient’s full name, which will be automatically filled based on the info…" at bounding box center [251, 284] width 206 height 138
click at [789, 111] on span "Sent" at bounding box center [782, 104] width 55 height 29
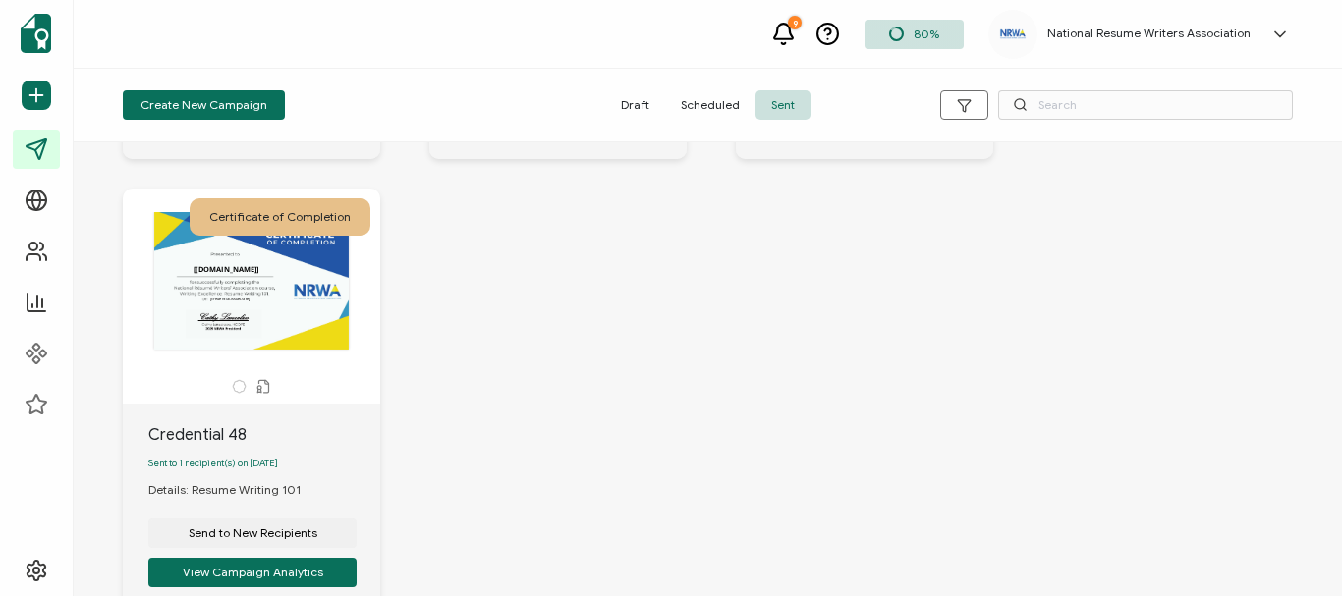
scroll to position [1771, 0]
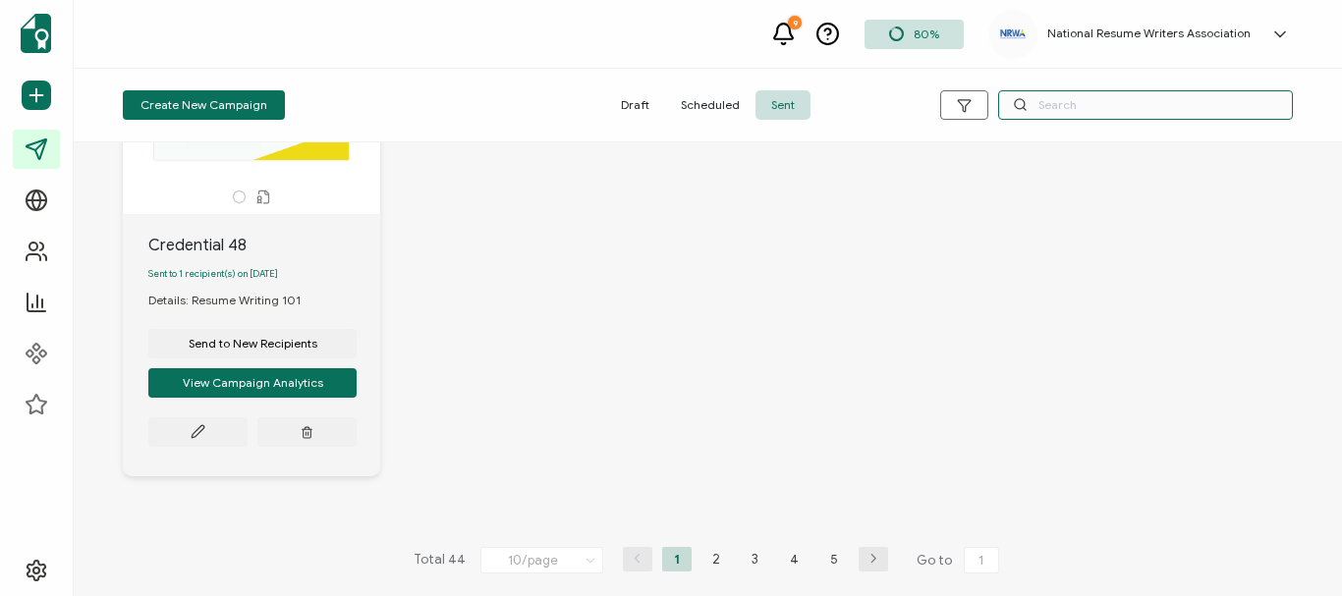
click at [1044, 111] on input "text" at bounding box center [1145, 104] width 295 height 29
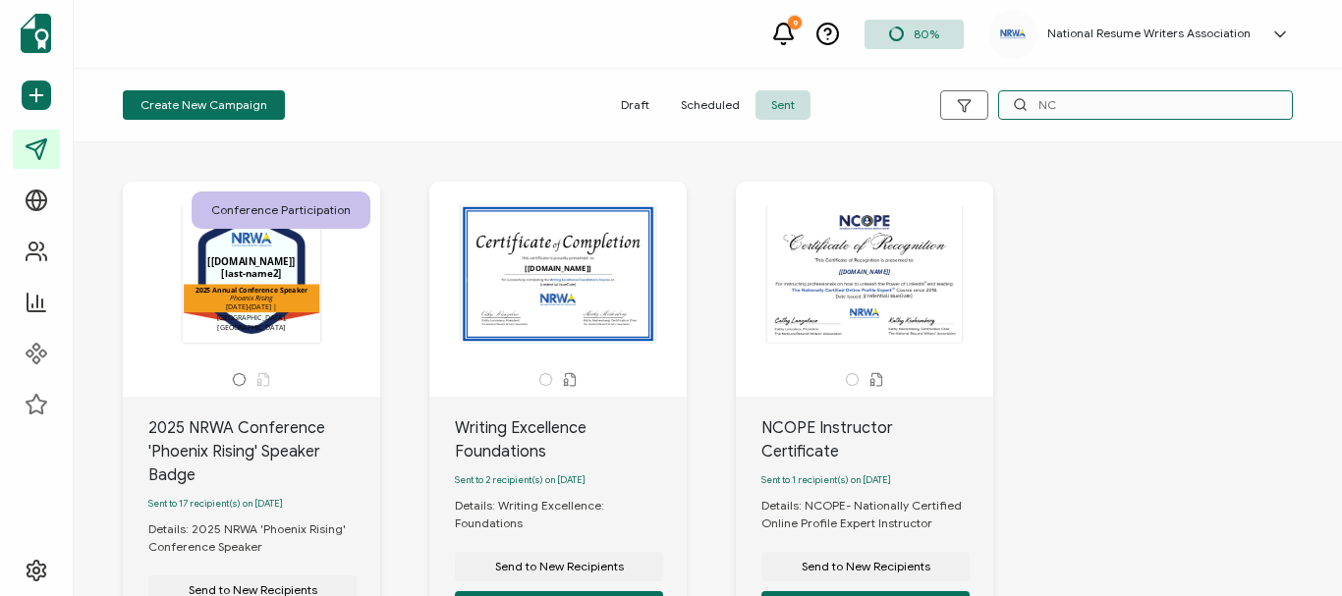
scroll to position [0, 0]
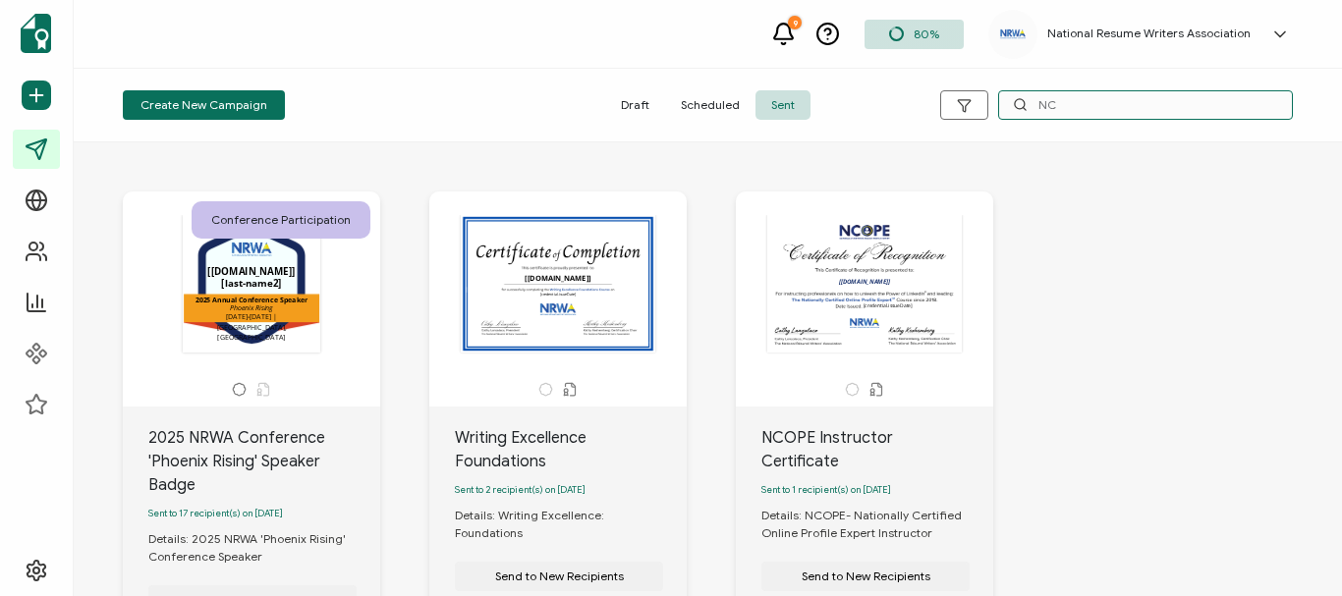
type input "NC"
click at [703, 108] on span "Scheduled" at bounding box center [710, 104] width 90 height 29
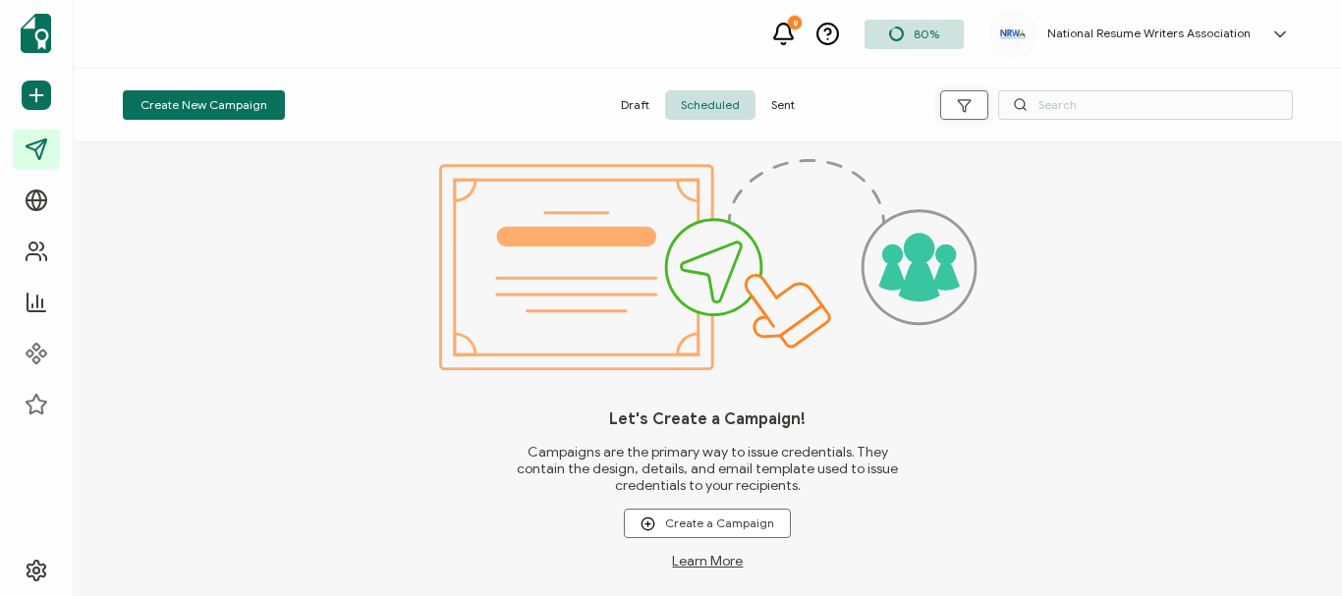
click at [943, 106] on button "button" at bounding box center [964, 104] width 48 height 29
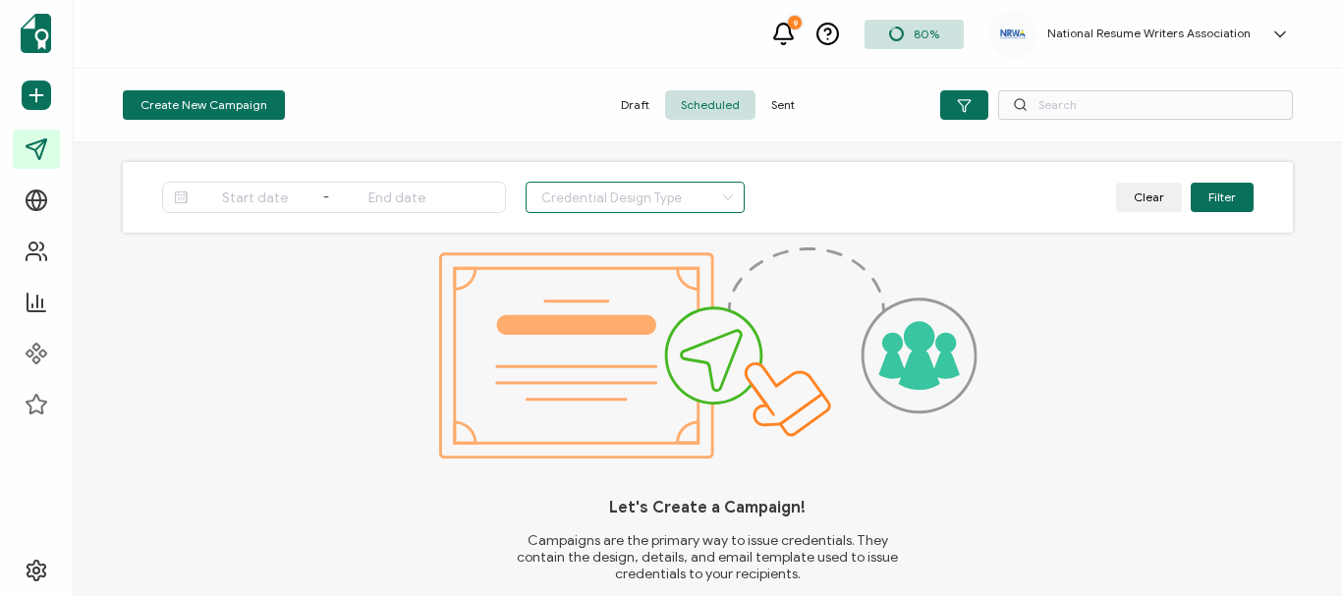
click at [647, 205] on input "text" at bounding box center [635, 197] width 219 height 31
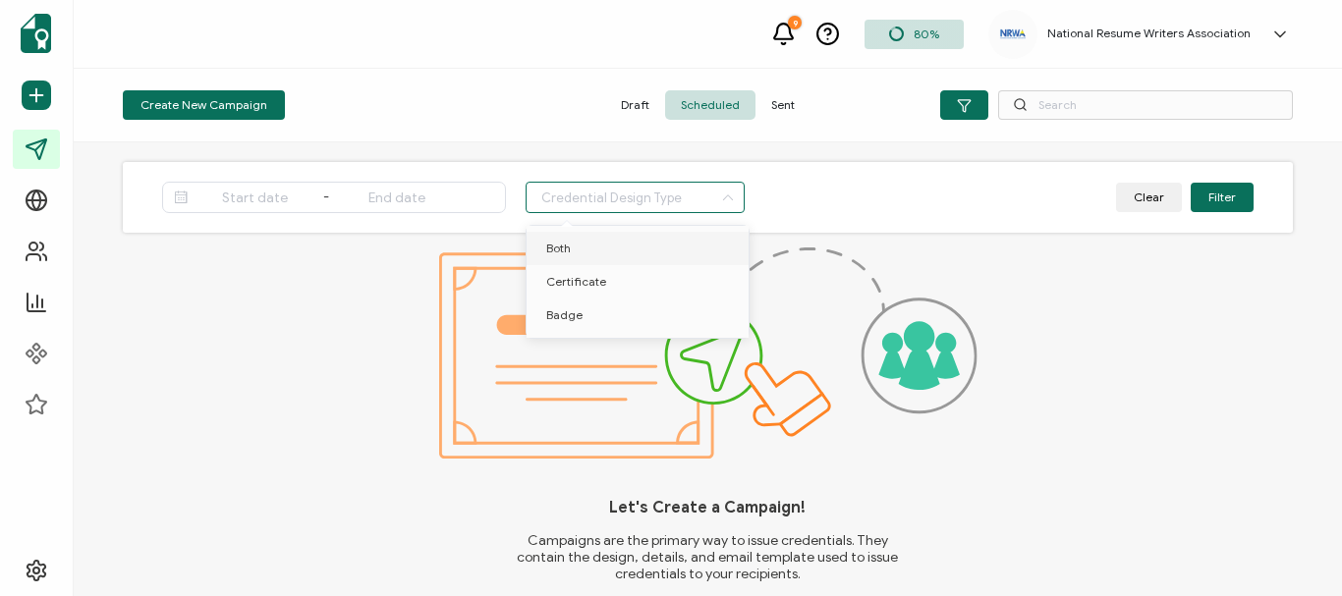
click at [602, 249] on li "Both" at bounding box center [638, 248] width 222 height 33
type input "Both"
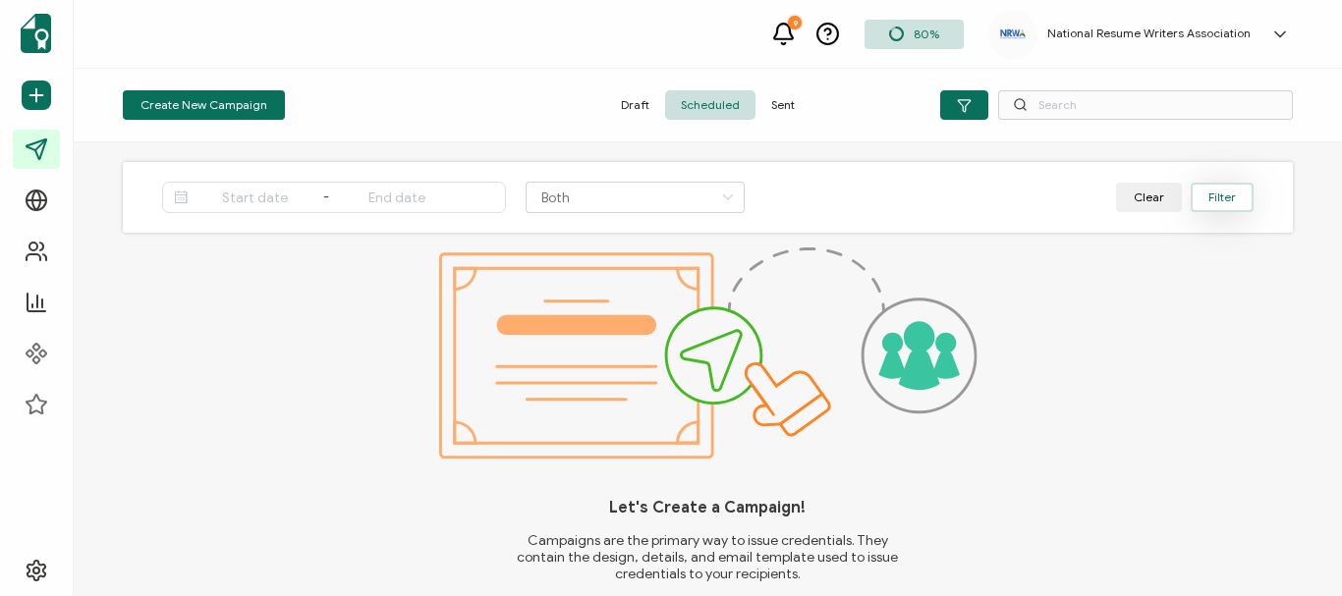
click at [1227, 206] on button "Filter" at bounding box center [1222, 197] width 63 height 29
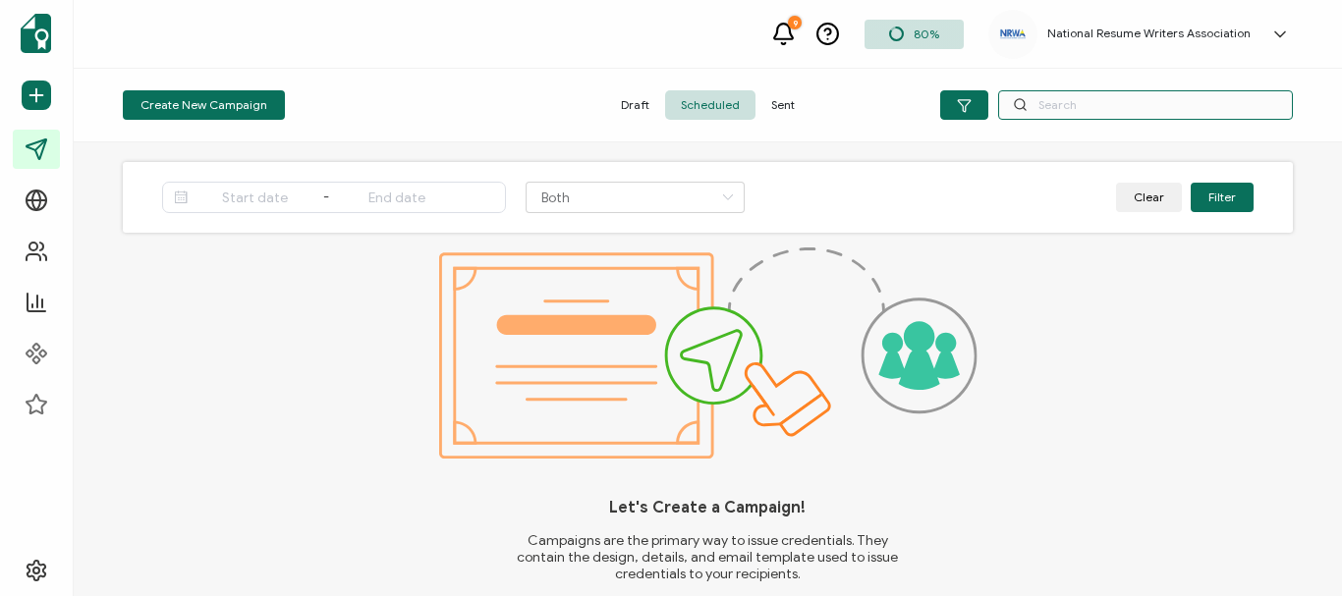
click at [1056, 104] on input "text" at bounding box center [1145, 104] width 295 height 29
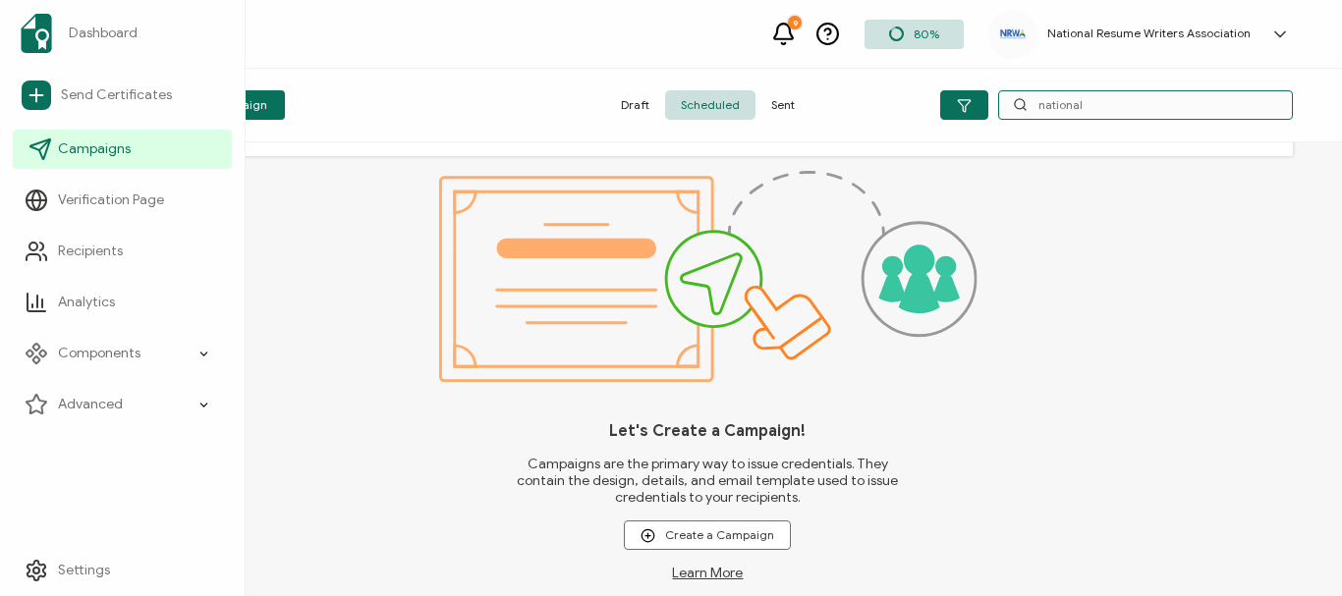
scroll to position [82, 0]
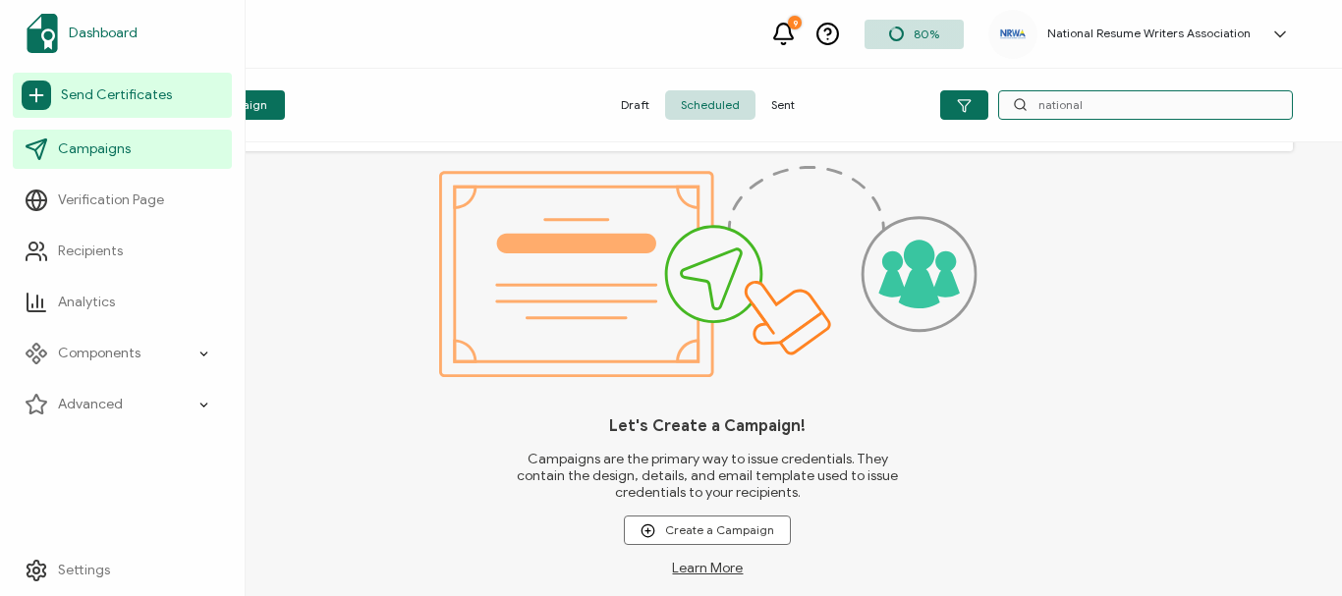
type input "national"
click at [38, 41] on img at bounding box center [42, 33] width 31 height 39
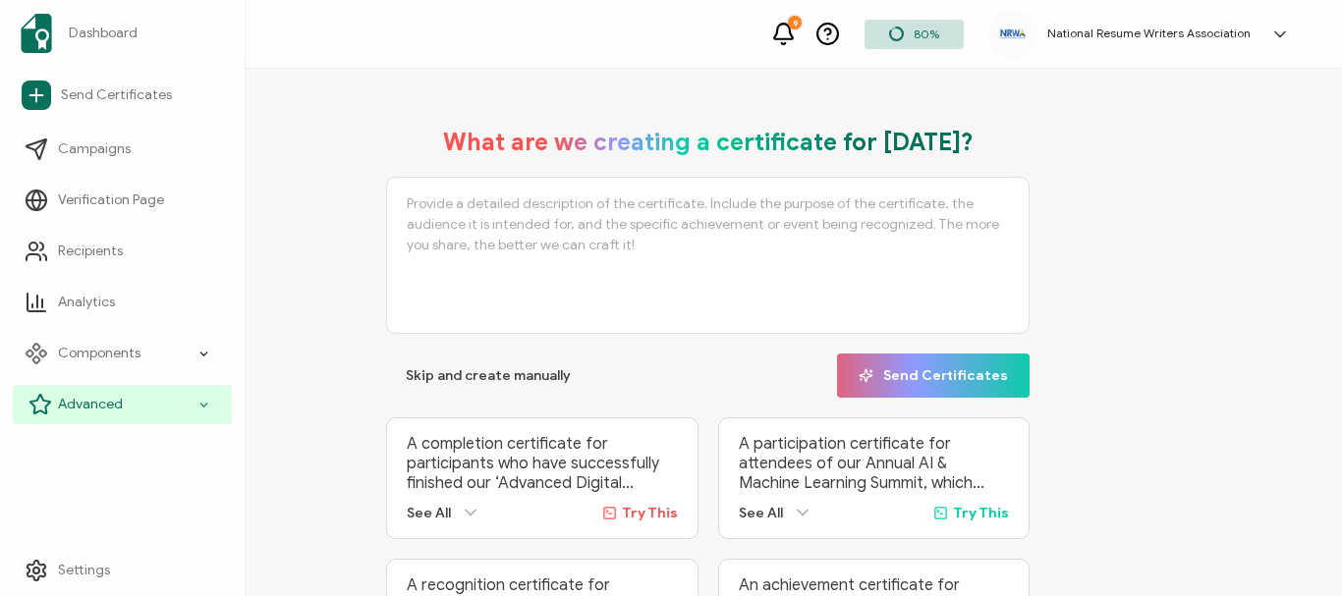
click at [200, 407] on icon at bounding box center [203, 405] width 13 height 23
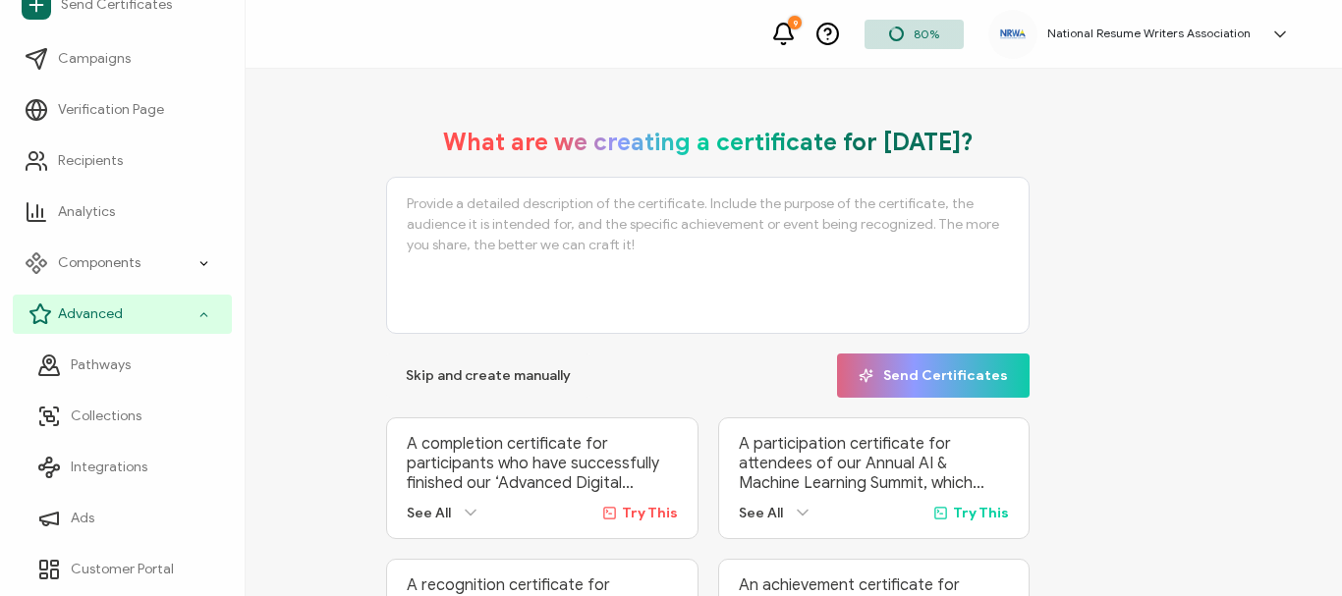
scroll to position [140, 0]
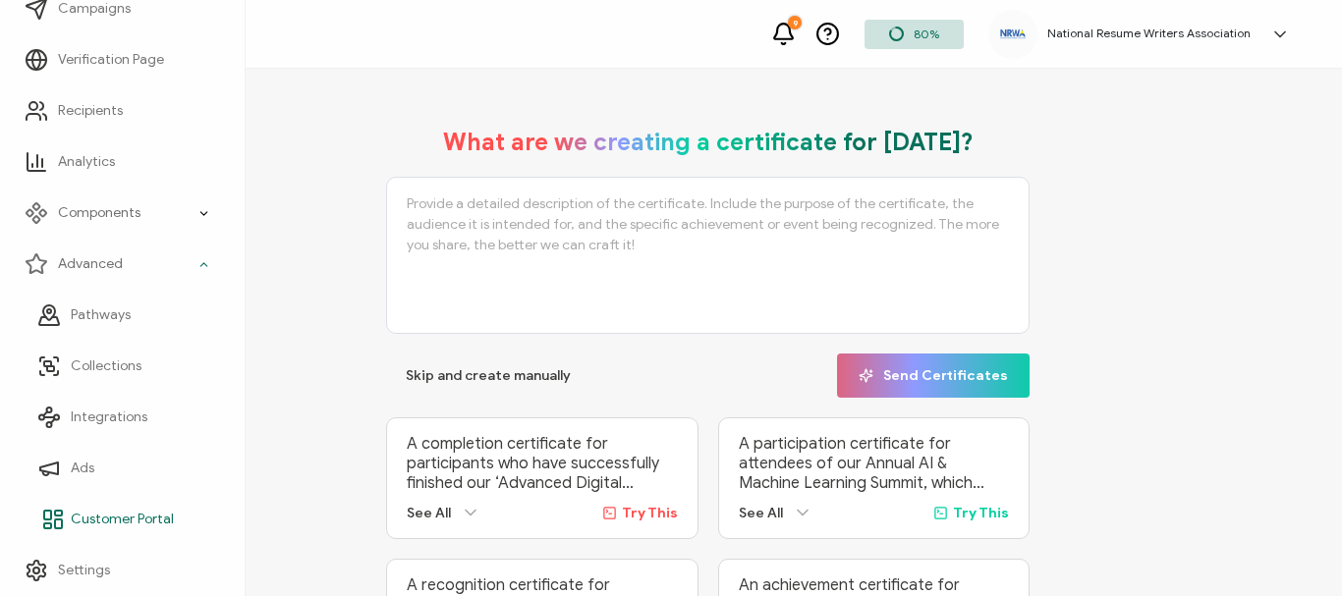
click at [127, 518] on span "Customer Portal" at bounding box center [122, 520] width 103 height 20
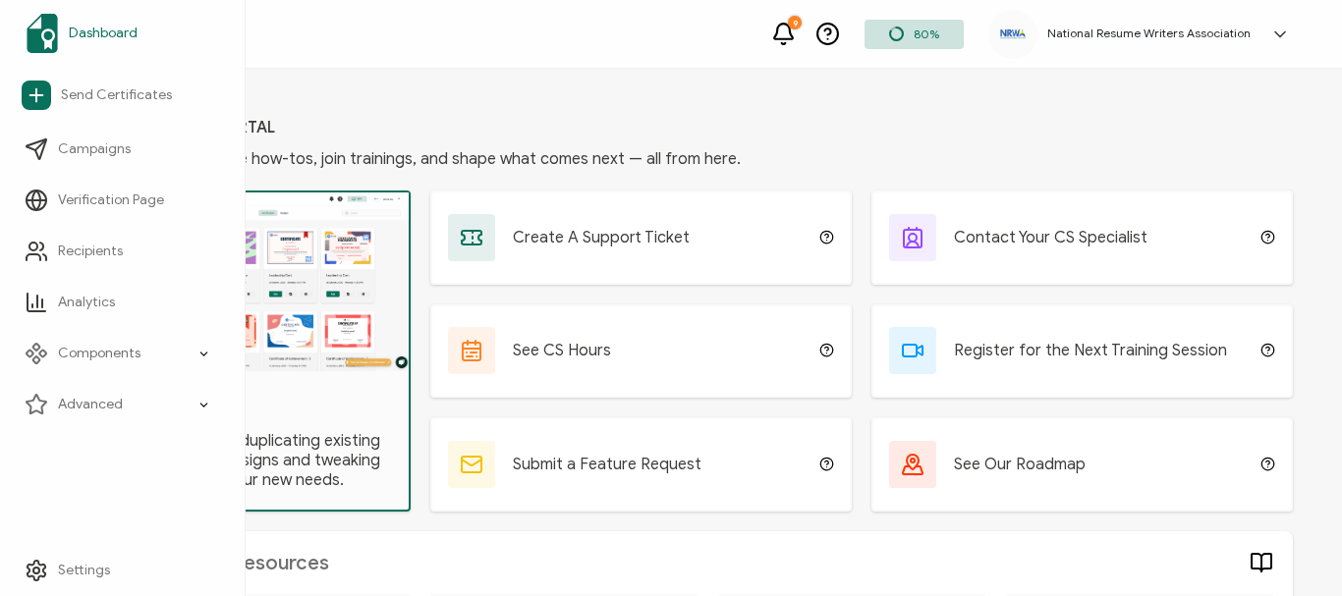
click at [96, 35] on span "Dashboard" at bounding box center [103, 34] width 69 height 20
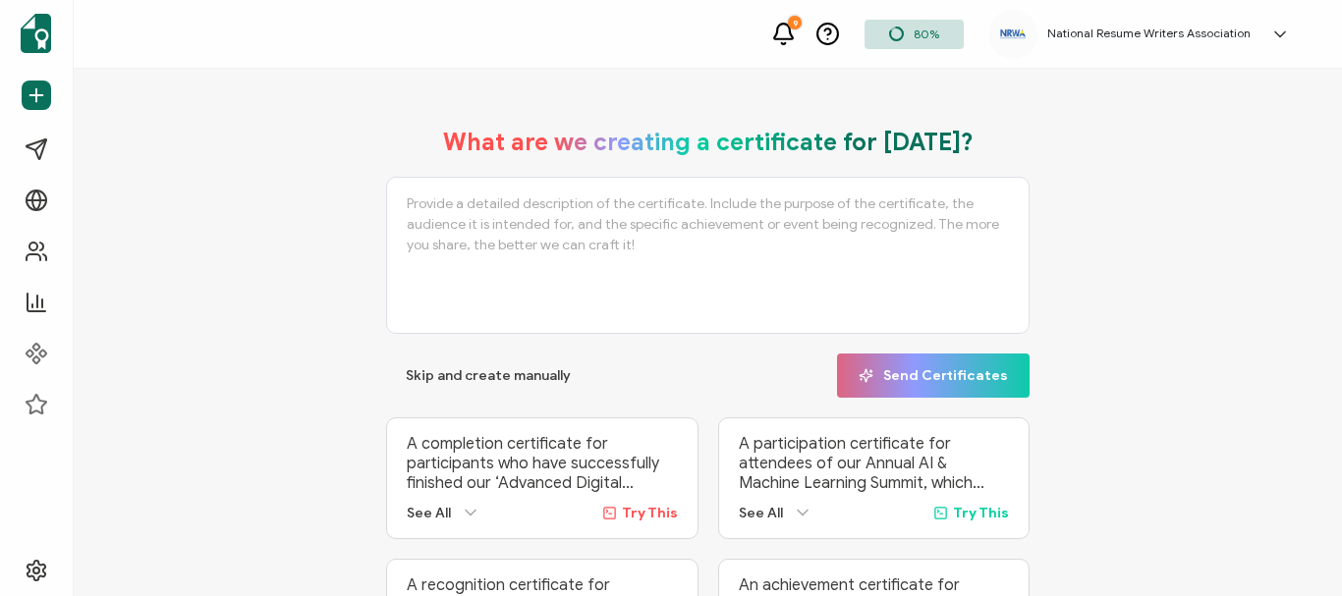
click at [1258, 36] on div "National Resume Writers Association" at bounding box center [1148, 34] width 223 height 14
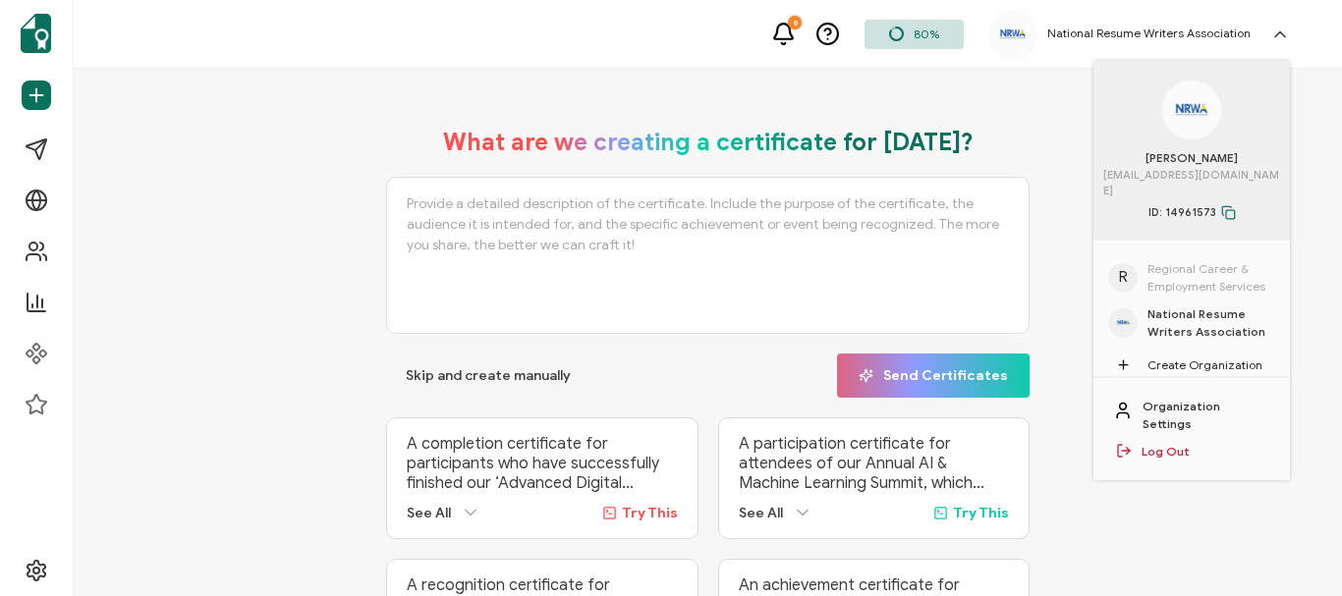
click at [225, 96] on div "What are we creating a certificate for [DATE]? Skip and create manually Send Ce…" at bounding box center [708, 404] width 1268 height 671
